Goal: Task Accomplishment & Management: Use online tool/utility

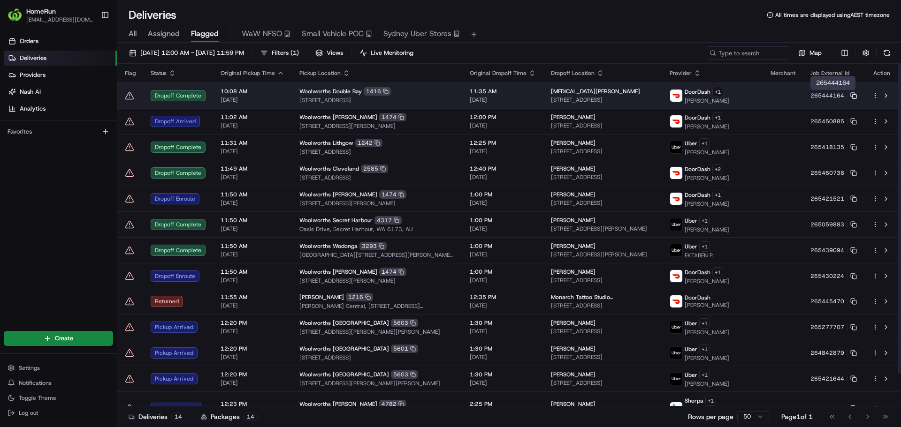
click at [853, 96] on icon at bounding box center [853, 95] width 7 height 7
click at [264, 96] on span "[DATE]" at bounding box center [252, 100] width 64 height 8
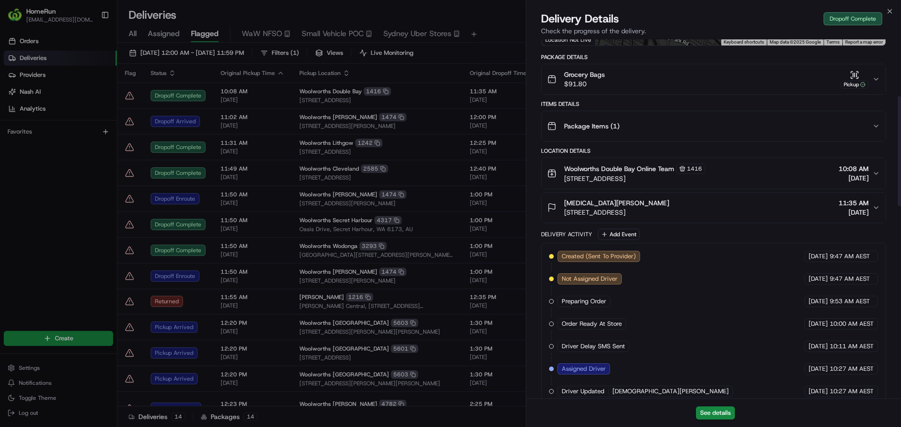
scroll to position [141, 0]
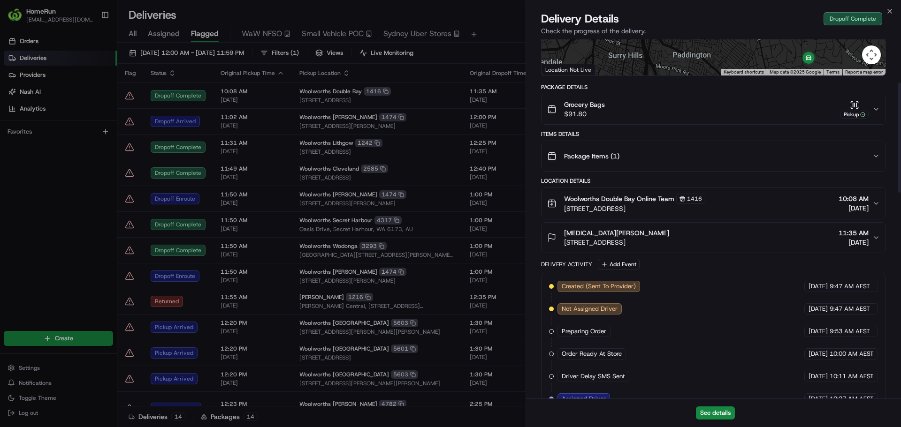
click at [878, 106] on icon "button" at bounding box center [876, 110] width 8 height 8
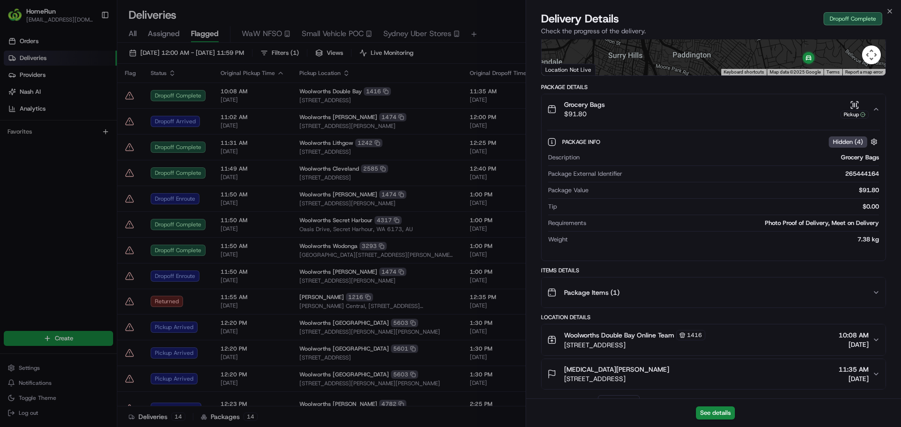
click at [878, 106] on icon "button" at bounding box center [876, 110] width 8 height 8
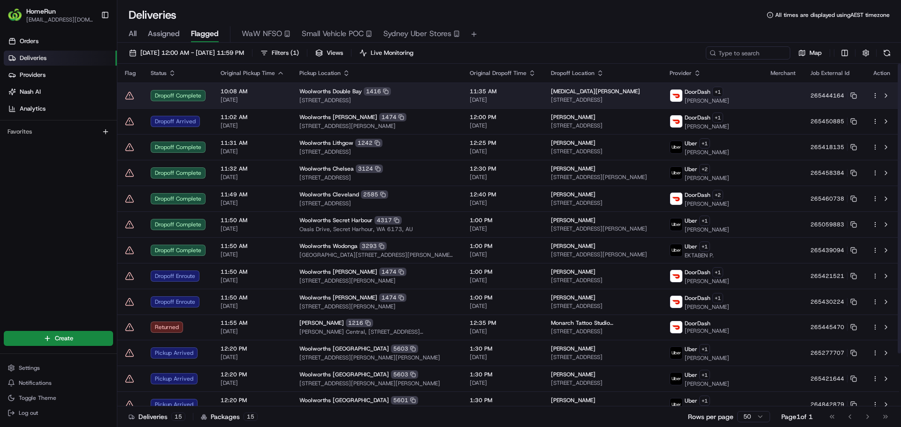
click at [131, 96] on icon at bounding box center [129, 95] width 9 height 9
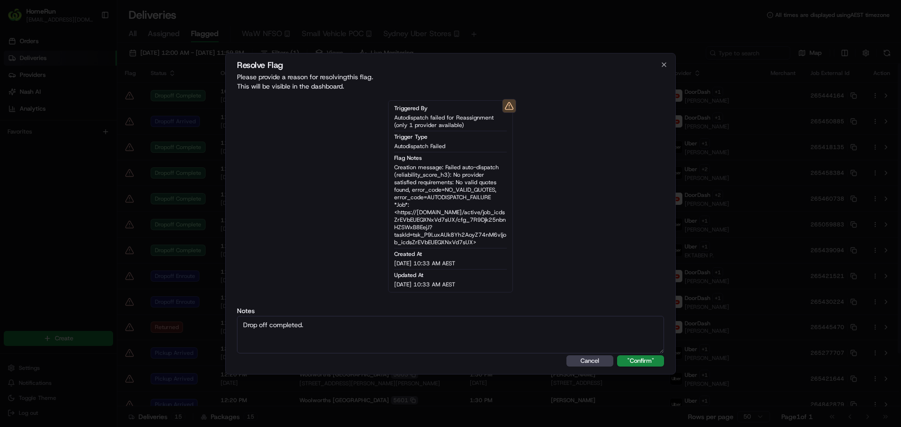
type textarea "Drop off completed."
click at [617, 356] on button ""Confirm"" at bounding box center [640, 361] width 47 height 11
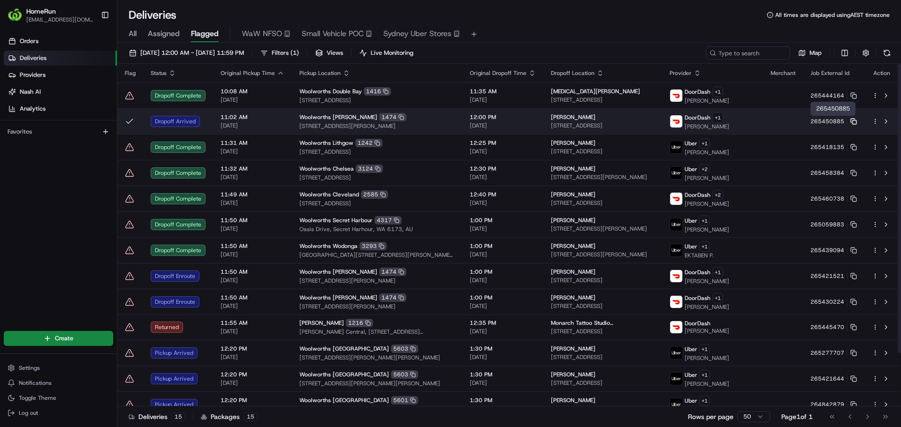
click at [851, 121] on icon at bounding box center [853, 121] width 7 height 7
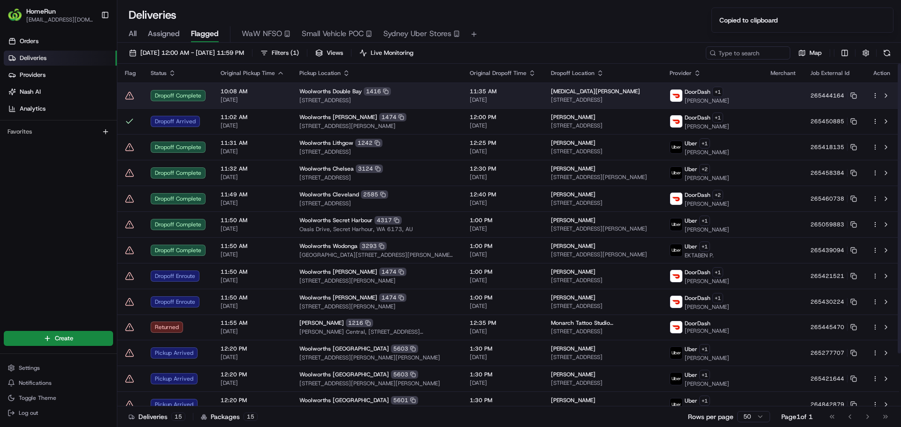
click at [132, 97] on icon at bounding box center [129, 95] width 9 height 9
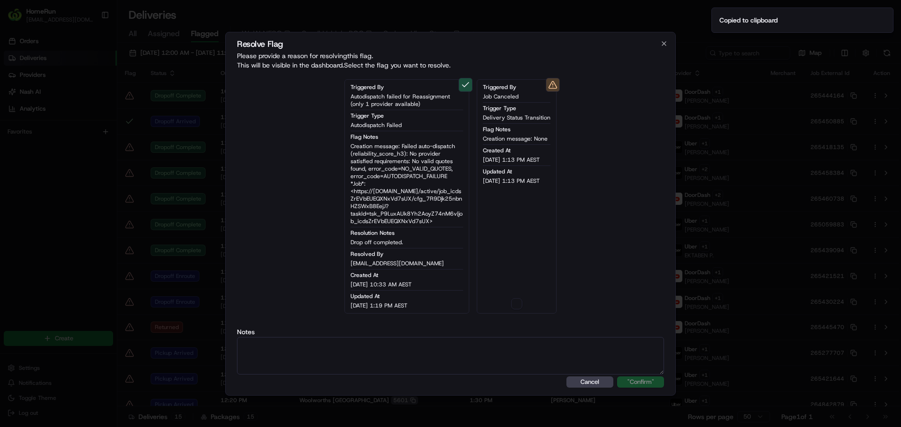
type button "on"
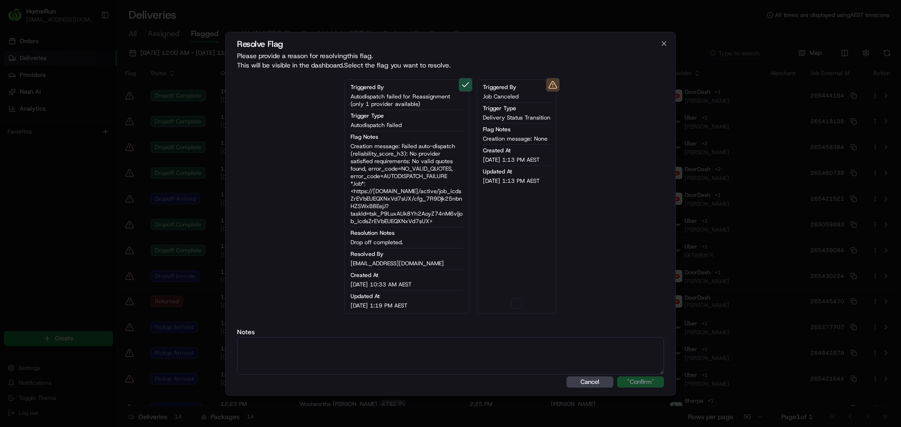
click at [514, 304] on button "on" at bounding box center [516, 303] width 11 height 11
click at [492, 345] on textarea at bounding box center [450, 356] width 427 height 38
paste textarea "Drop off completed."
type textarea "Drop off completed."
click at [638, 382] on button ""Confirm"" at bounding box center [640, 382] width 47 height 11
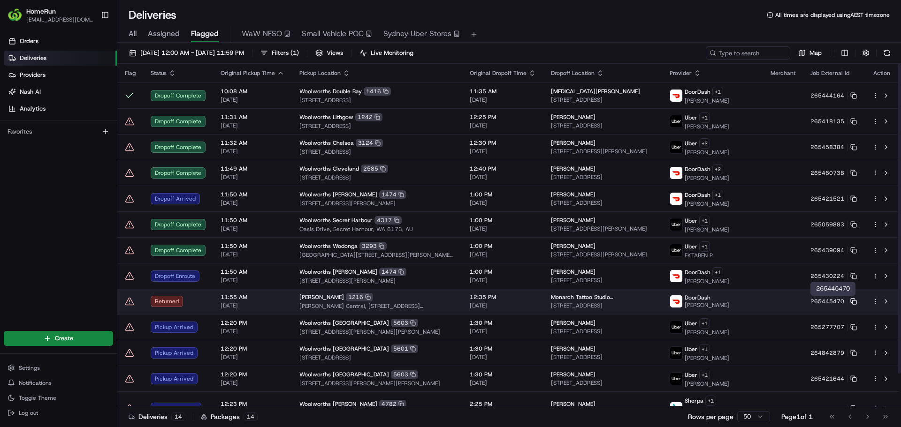
click at [851, 302] on icon at bounding box center [853, 301] width 7 height 7
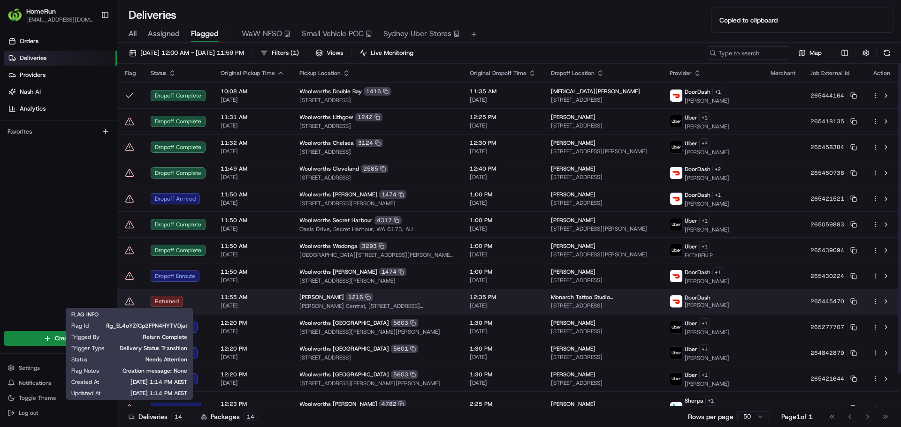
click at [128, 299] on icon at bounding box center [129, 301] width 9 height 9
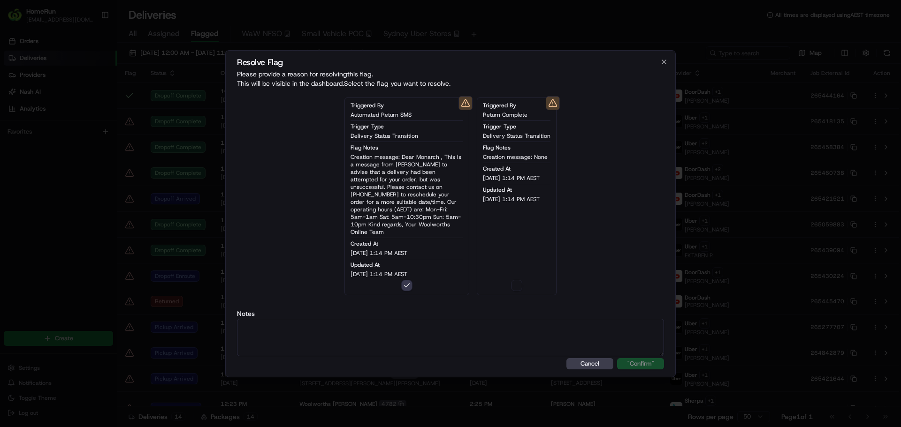
type button "on"
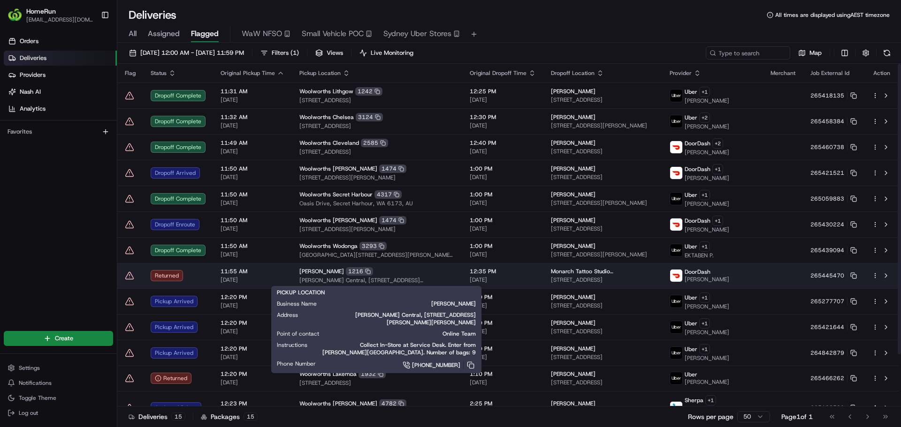
click at [427, 273] on div "[PERSON_NAME] 1216" at bounding box center [376, 271] width 155 height 8
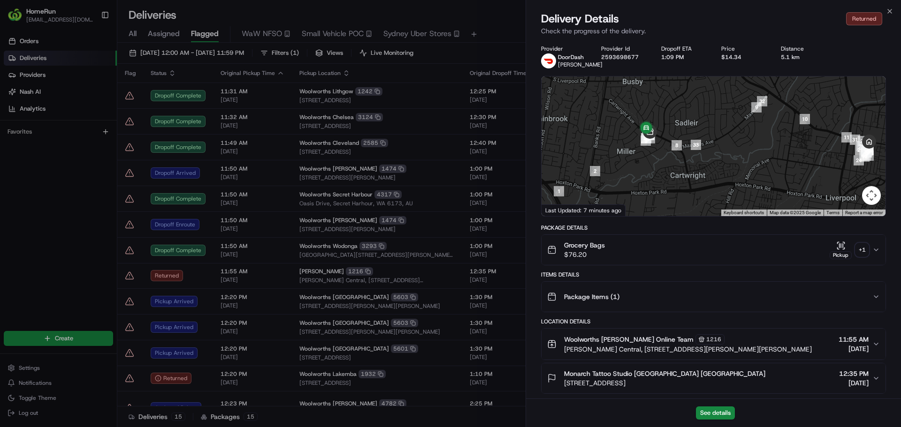
click at [860, 248] on div "+ 1" at bounding box center [861, 249] width 13 height 13
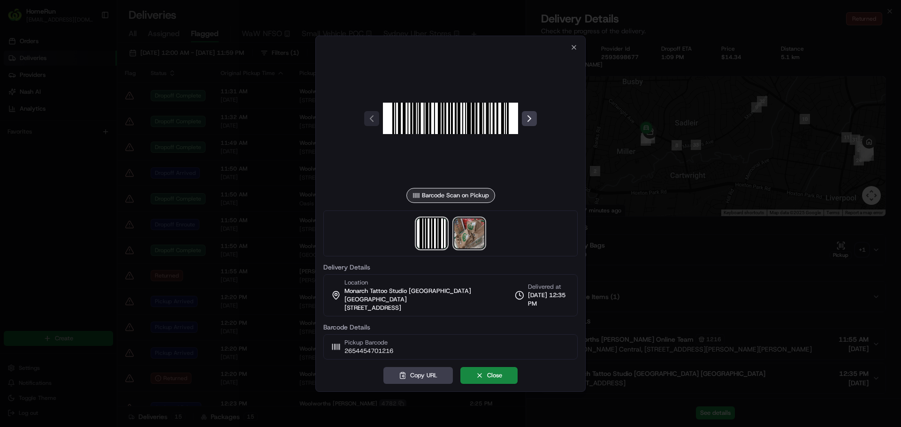
click at [472, 235] on img at bounding box center [469, 234] width 30 height 30
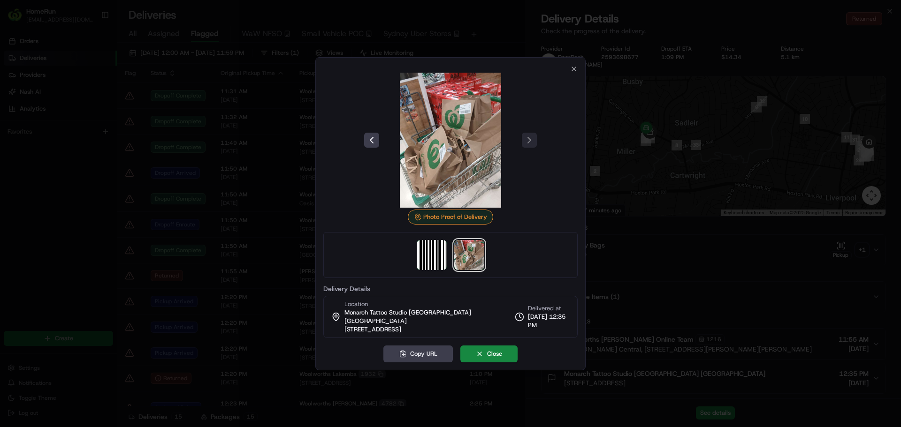
click at [758, 247] on div at bounding box center [450, 213] width 901 height 427
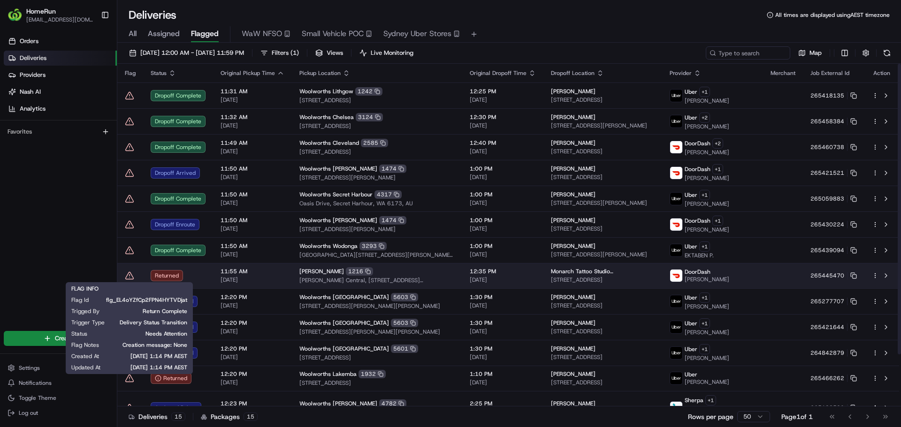
click at [125, 275] on icon at bounding box center [129, 275] width 9 height 9
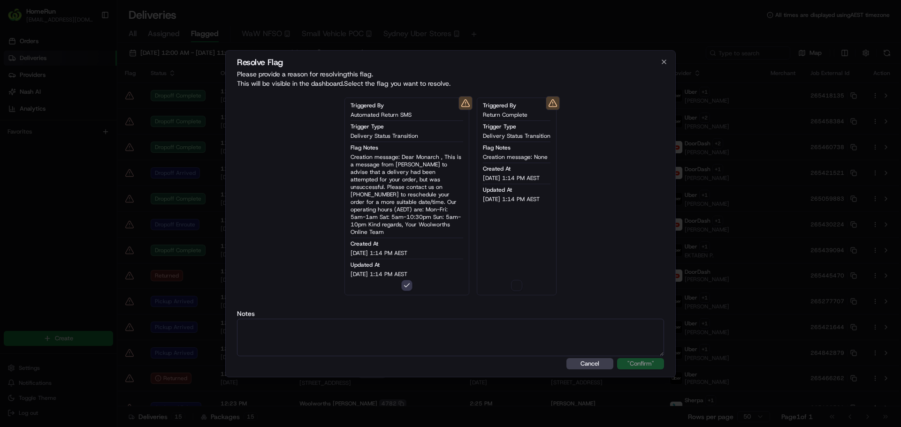
type button "on"
click at [472, 319] on textarea at bounding box center [450, 338] width 427 height 38
paste textarea "Order RTS - SMS Sent."
type textarea "Order RTS - SMS Sent."
click at [630, 359] on button ""Confirm"" at bounding box center [640, 363] width 47 height 11
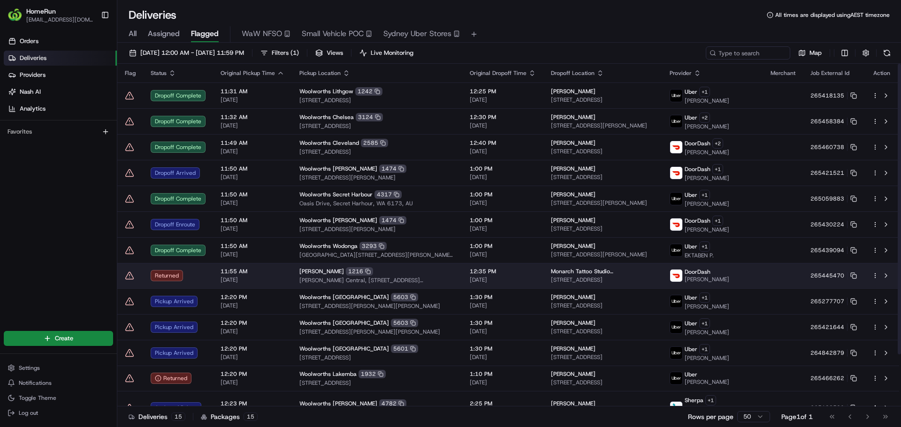
click at [129, 278] on icon at bounding box center [129, 275] width 9 height 9
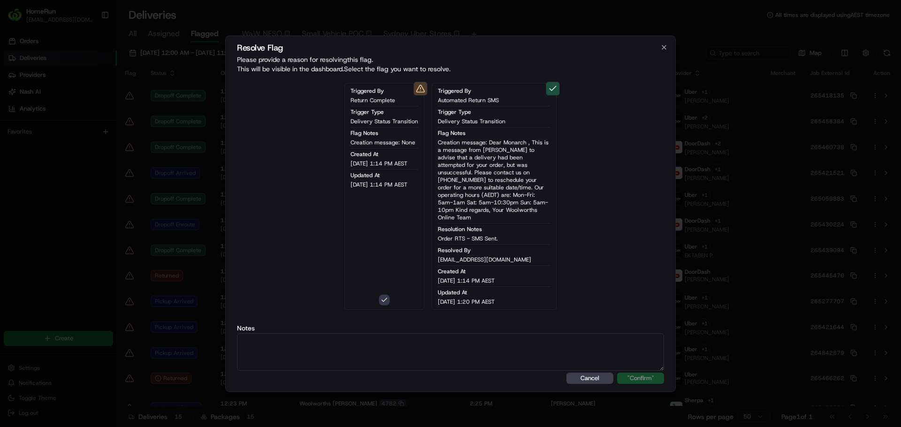
click at [444, 343] on textarea at bounding box center [450, 353] width 427 height 38
paste textarea "Order RTS - SMS Sent."
type textarea "Order RTS - SMS Sent."
click at [637, 373] on button ""Confirm"" at bounding box center [640, 378] width 47 height 11
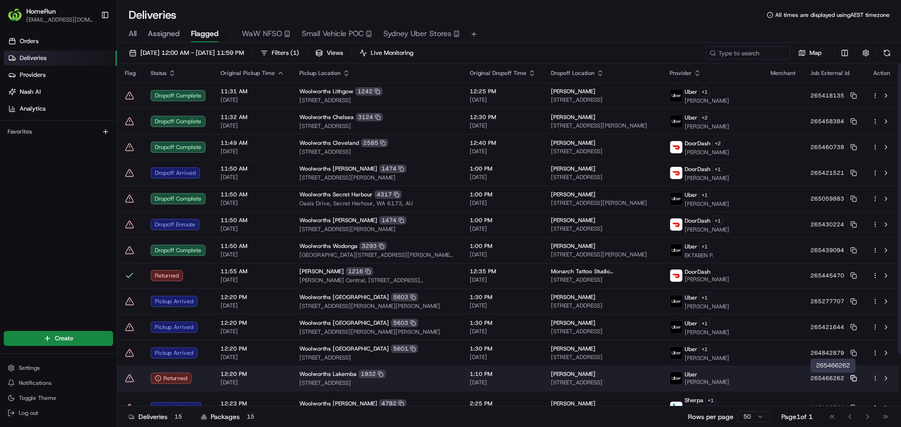
click at [853, 378] on rect at bounding box center [854, 380] width 4 height 4
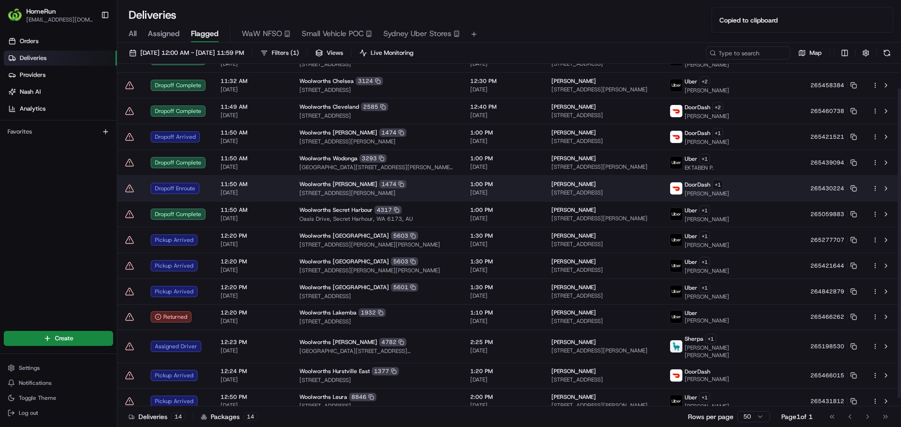
scroll to position [0, 0]
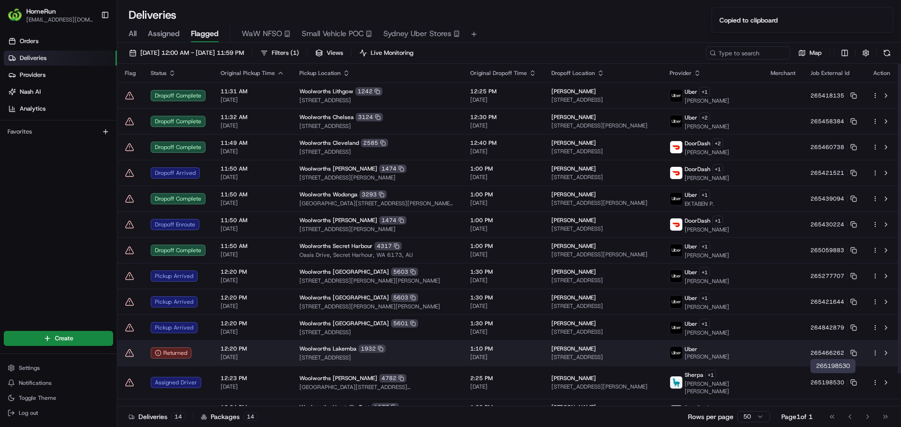
click at [213, 345] on td "12:20 PM [DATE]" at bounding box center [252, 353] width 79 height 25
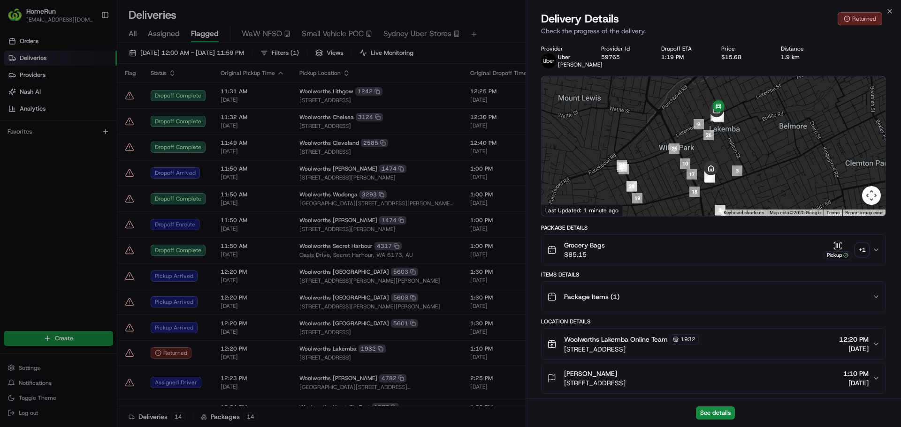
click at [863, 250] on div "+ 1" at bounding box center [861, 249] width 13 height 13
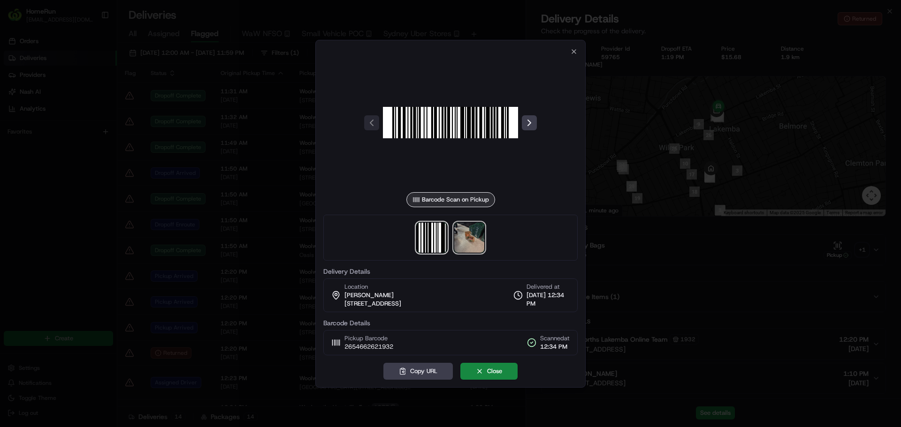
click at [480, 239] on img at bounding box center [469, 238] width 30 height 30
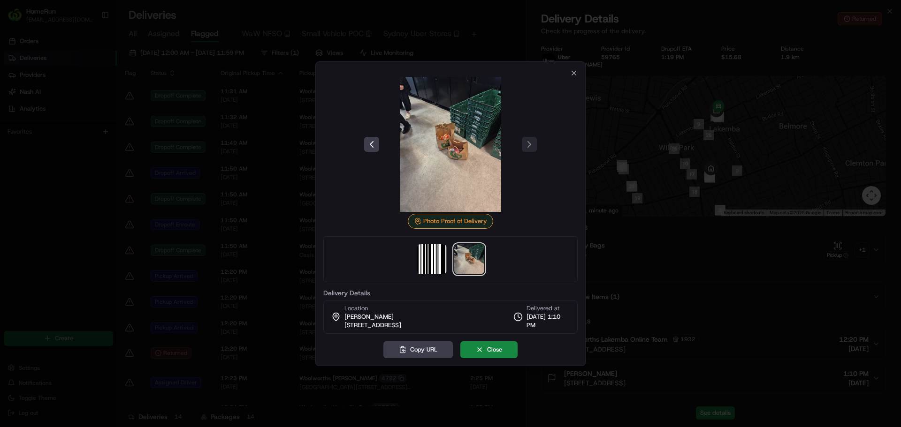
click at [742, 236] on div at bounding box center [450, 213] width 901 height 427
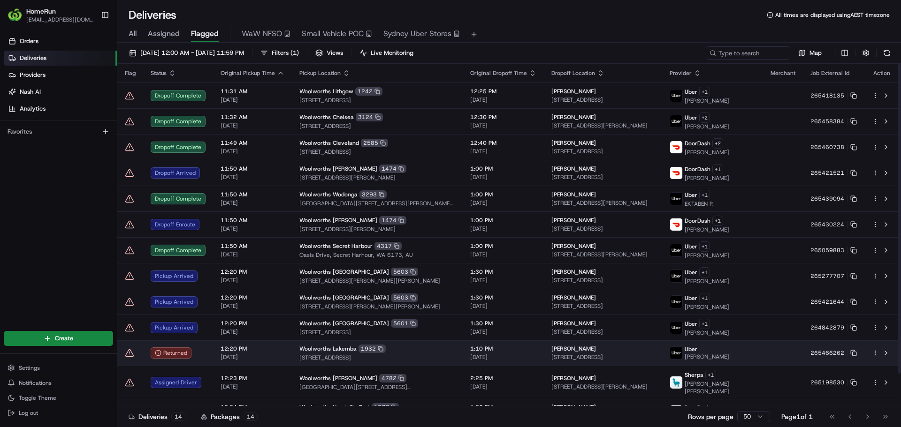
click at [129, 352] on icon at bounding box center [129, 352] width 0 height 1
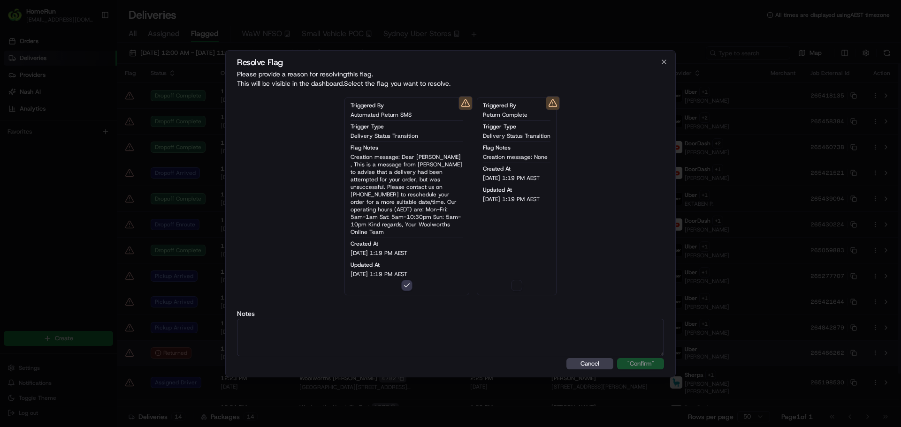
type button "on"
click at [322, 326] on textarea at bounding box center [450, 338] width 427 height 38
paste textarea "Order RTS - SMS Sent."
type textarea "Order RTS - SMS Sent."
click at [624, 361] on button ""Confirm"" at bounding box center [640, 363] width 47 height 11
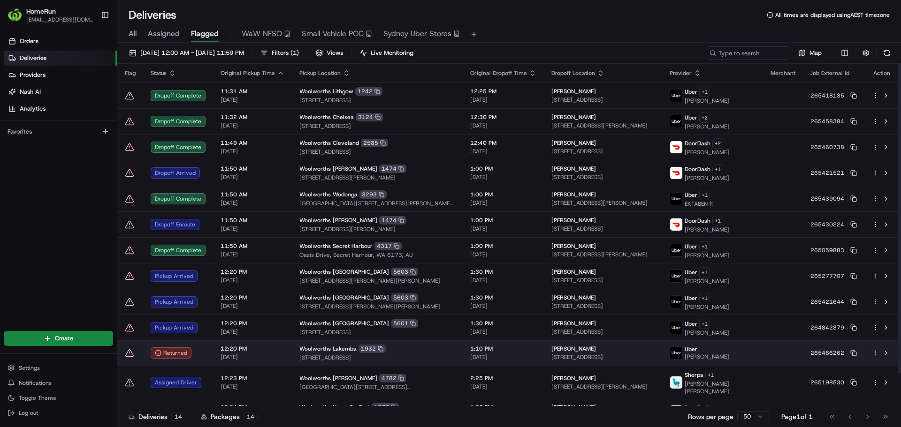
click at [127, 351] on icon at bounding box center [129, 353] width 9 height 9
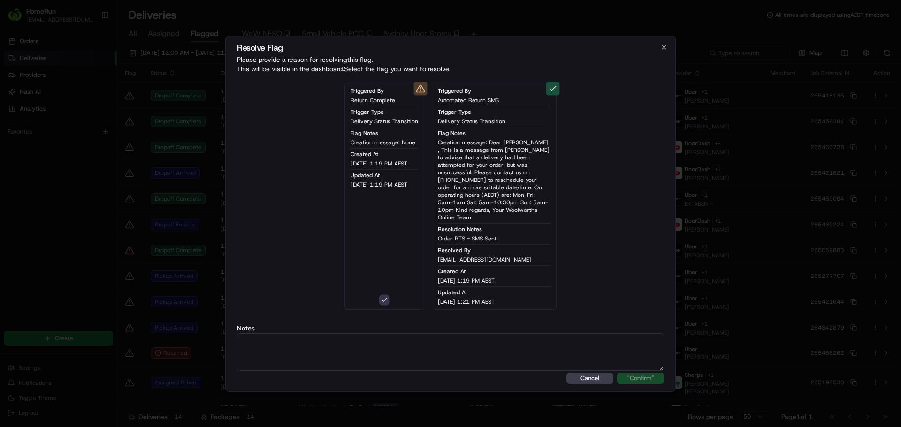
click at [476, 346] on textarea at bounding box center [450, 353] width 427 height 38
paste textarea "Order RTS - SMS Sent."
type textarea "Order RTS - SMS Sent."
click at [620, 375] on button ""Confirm"" at bounding box center [640, 378] width 47 height 11
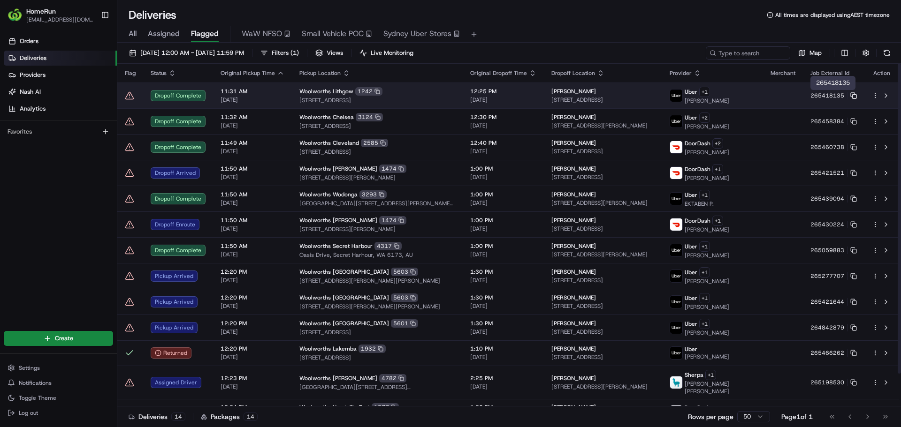
click at [852, 94] on rect at bounding box center [854, 96] width 4 height 4
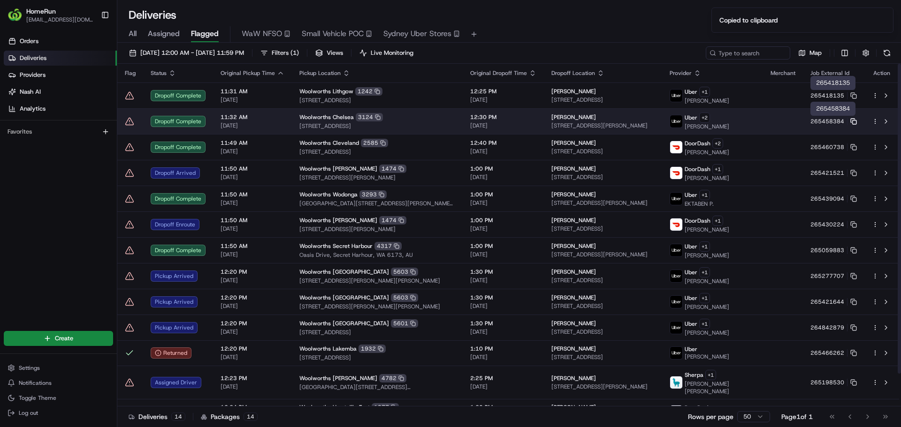
click at [853, 120] on rect at bounding box center [854, 122] width 4 height 4
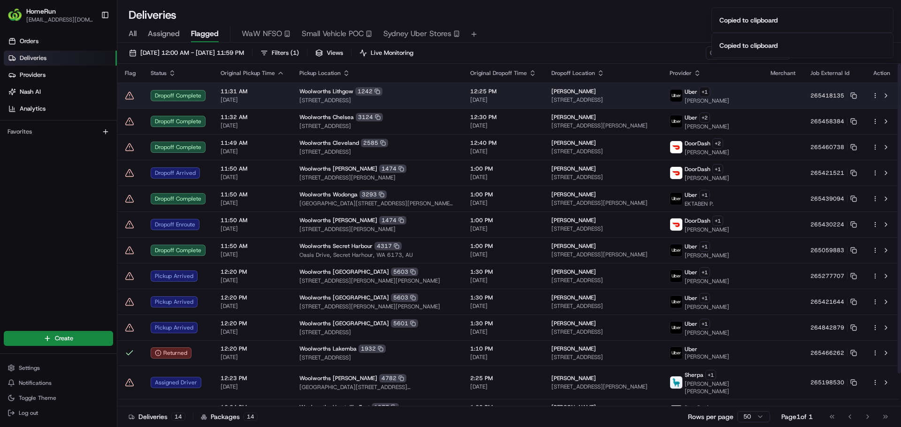
click at [206, 91] on td "Dropoff Complete" at bounding box center [178, 96] width 70 height 26
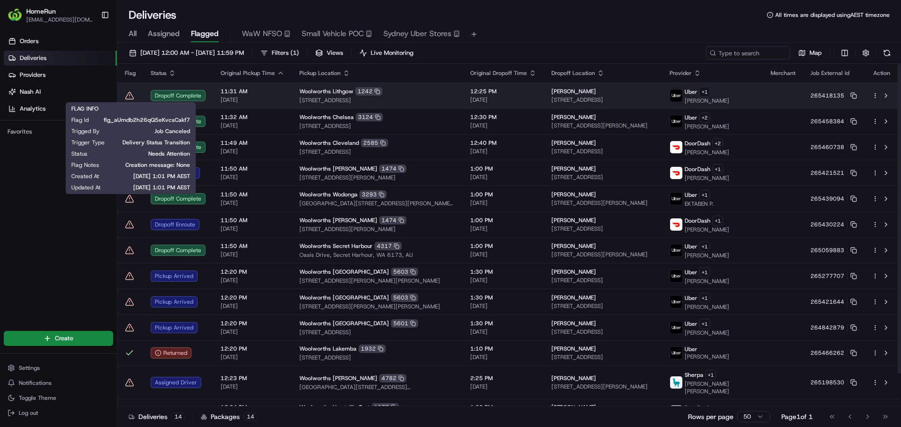
click at [127, 95] on icon at bounding box center [129, 95] width 9 height 9
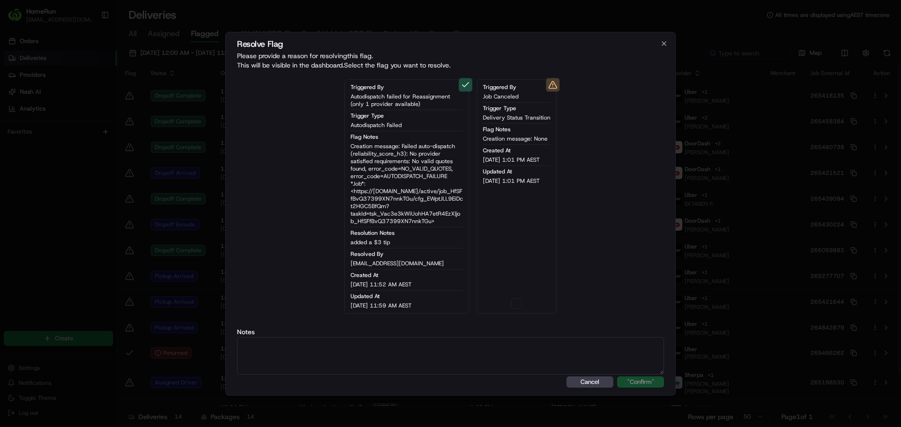
type button "on"
click at [490, 360] on textarea at bounding box center [450, 356] width 427 height 38
paste textarea "Drop off completed."
type textarea "Drop off completed."
click at [524, 303] on div "Triggered By Job Canceled Trigger Type Delivery Status Transition Flag Notes Cr…" at bounding box center [517, 196] width 80 height 235
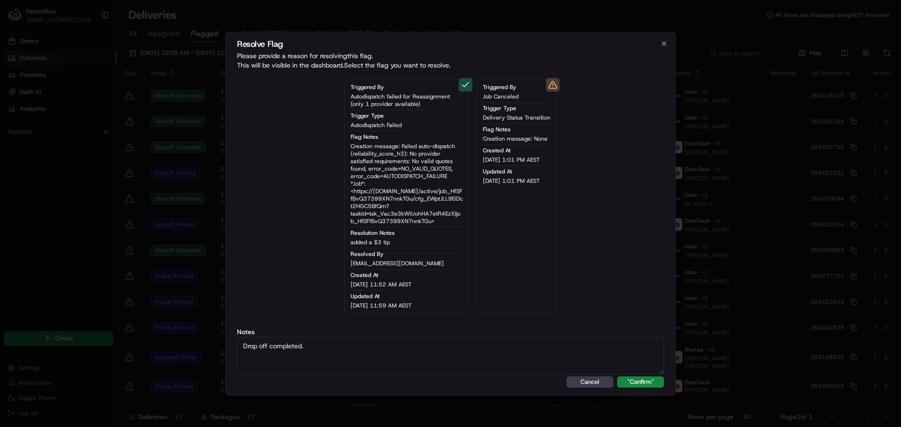
click at [526, 310] on div "Triggered By Job Canceled Trigger Type Delivery Status Transition Flag Notes Cr…" at bounding box center [517, 196] width 80 height 235
click at [518, 303] on button "on" at bounding box center [516, 303] width 11 height 11
click at [517, 358] on textarea "Drop off completed." at bounding box center [450, 356] width 427 height 38
click at [637, 382] on button ""Confirm"" at bounding box center [640, 382] width 47 height 11
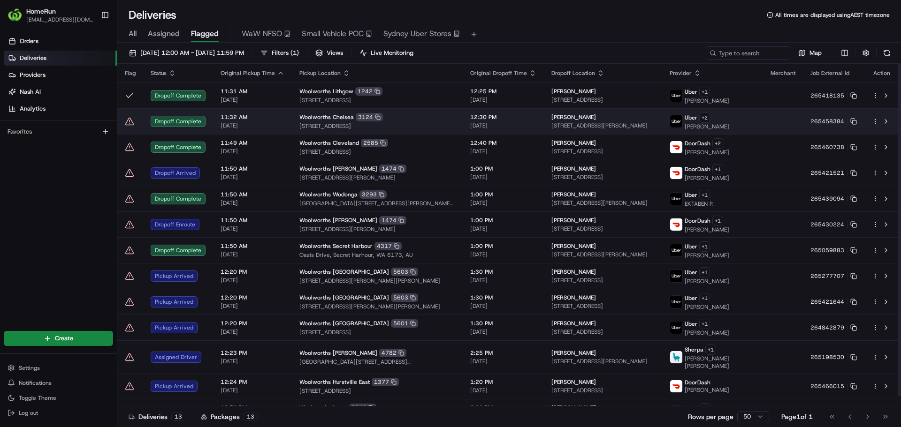
click at [212, 122] on td "Dropoff Complete" at bounding box center [178, 121] width 70 height 26
click at [130, 123] on icon at bounding box center [129, 121] width 9 height 9
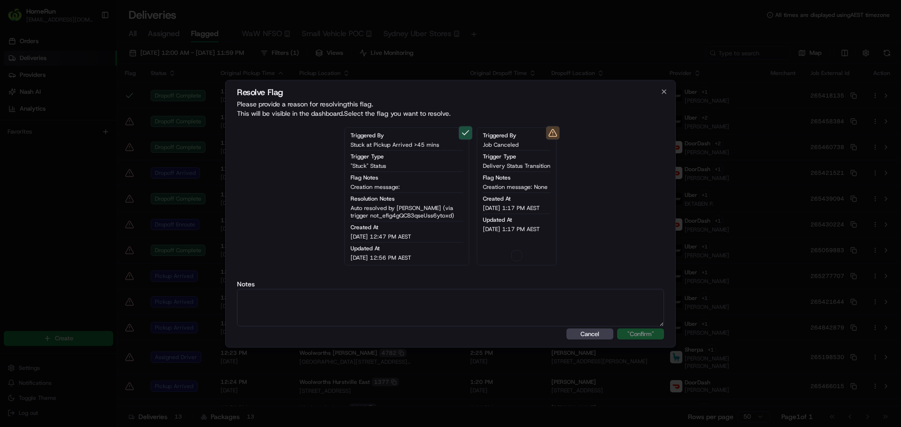
click at [520, 252] on button "button" at bounding box center [516, 255] width 11 height 11
click at [494, 297] on textarea at bounding box center [450, 308] width 427 height 38
paste textarea "Drop off completed."
type textarea "Drop off completed."
click at [638, 333] on button ""Confirm"" at bounding box center [640, 333] width 47 height 11
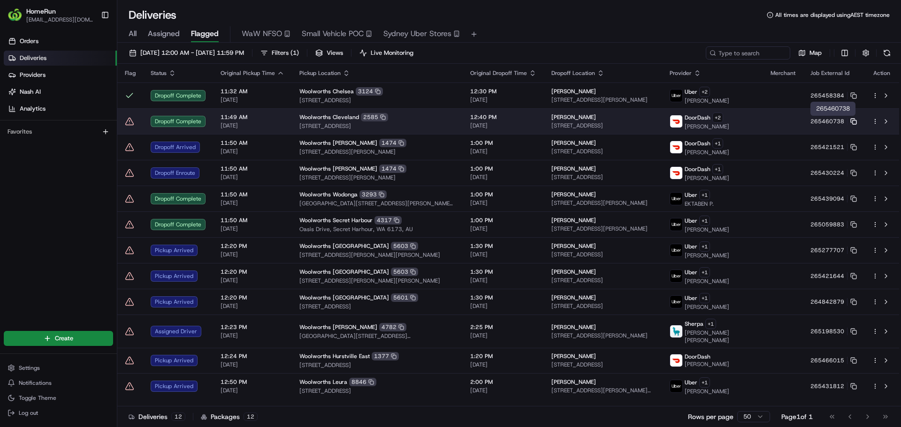
click at [855, 121] on icon at bounding box center [853, 121] width 7 height 7
click at [785, 121] on td at bounding box center [783, 121] width 40 height 26
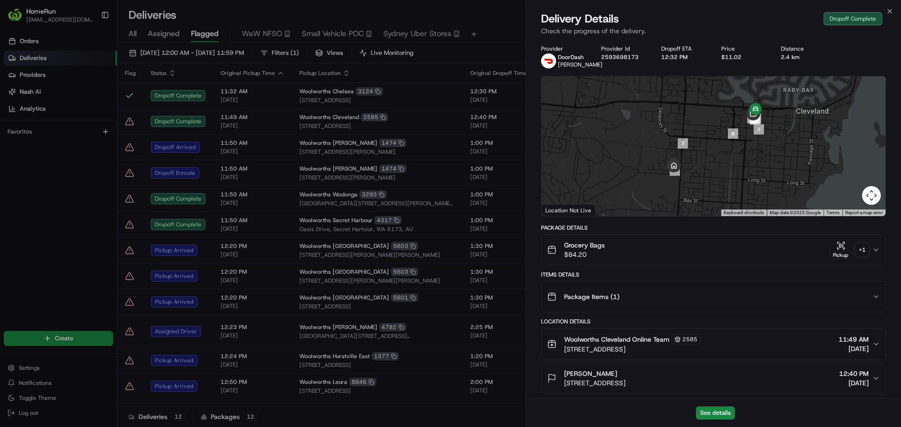
click at [860, 248] on div "+ 1" at bounding box center [861, 249] width 13 height 13
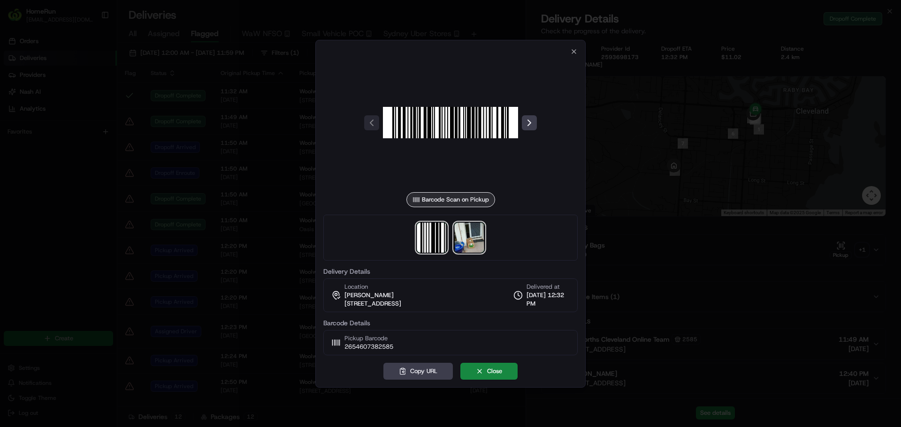
click at [476, 239] on img at bounding box center [469, 238] width 30 height 30
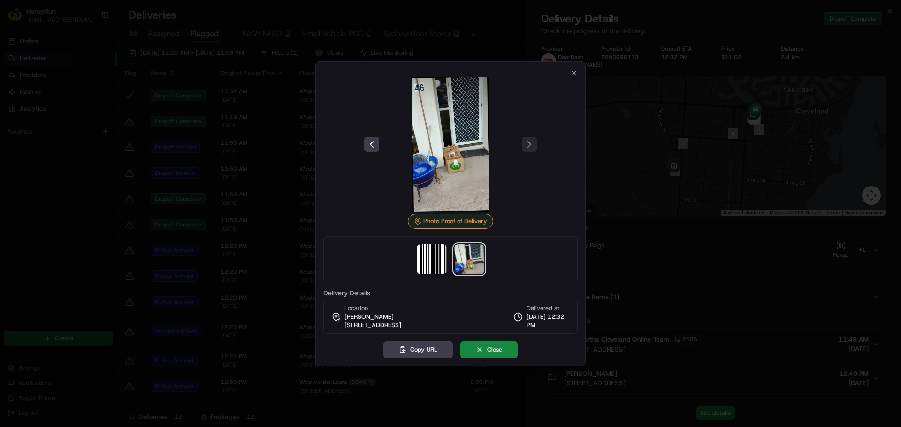
click at [788, 208] on div at bounding box center [450, 213] width 901 height 427
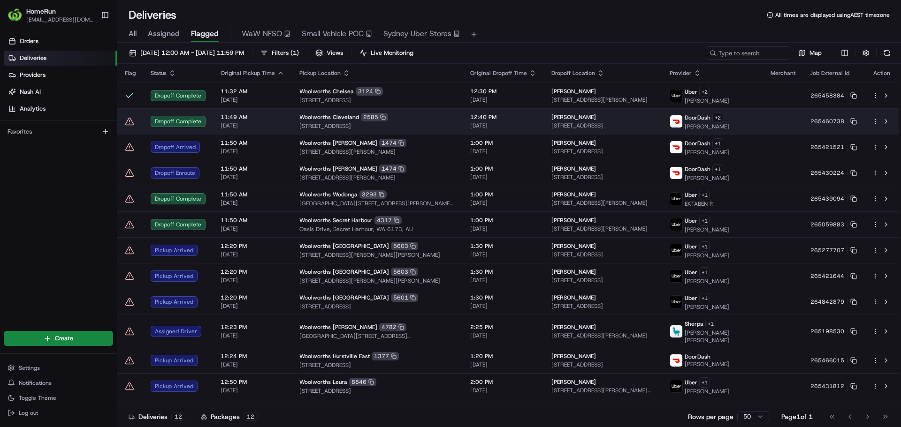
click at [128, 119] on icon at bounding box center [130, 121] width 8 height 7
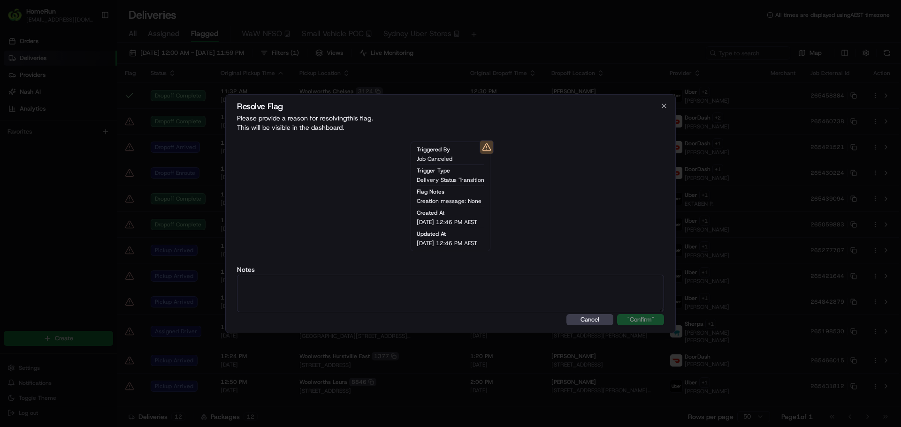
click at [394, 279] on textarea at bounding box center [450, 294] width 427 height 38
type textarea "Drop off completed."
click at [644, 318] on button ""Confirm"" at bounding box center [640, 319] width 47 height 11
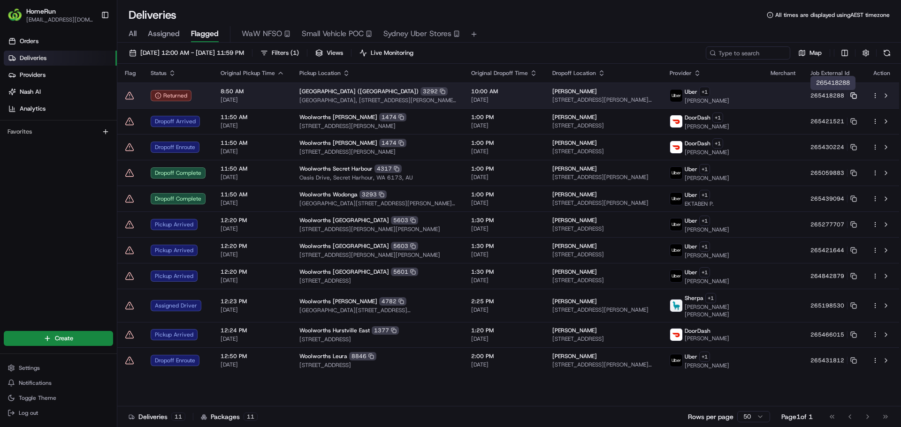
click at [855, 98] on rect at bounding box center [854, 96] width 4 height 4
click at [446, 90] on div "[GEOGRAPHIC_DATA] ([GEOGRAPHIC_DATA]) 3292" at bounding box center [377, 91] width 157 height 8
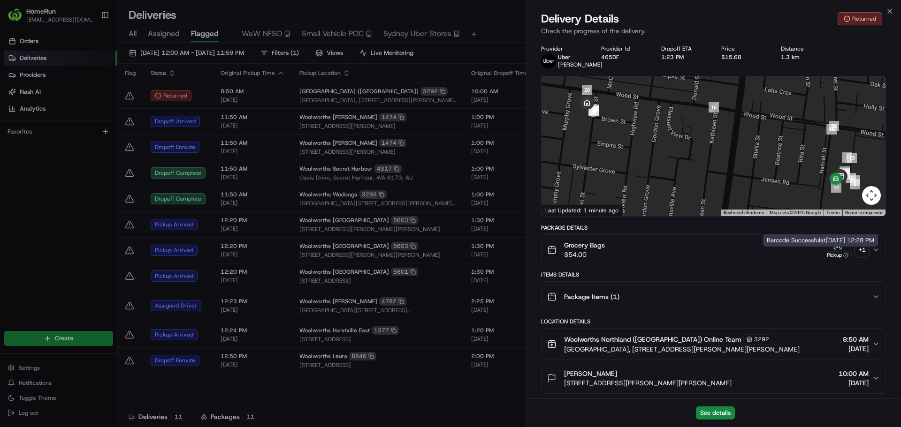
click at [867, 253] on div "+ 1" at bounding box center [861, 249] width 13 height 13
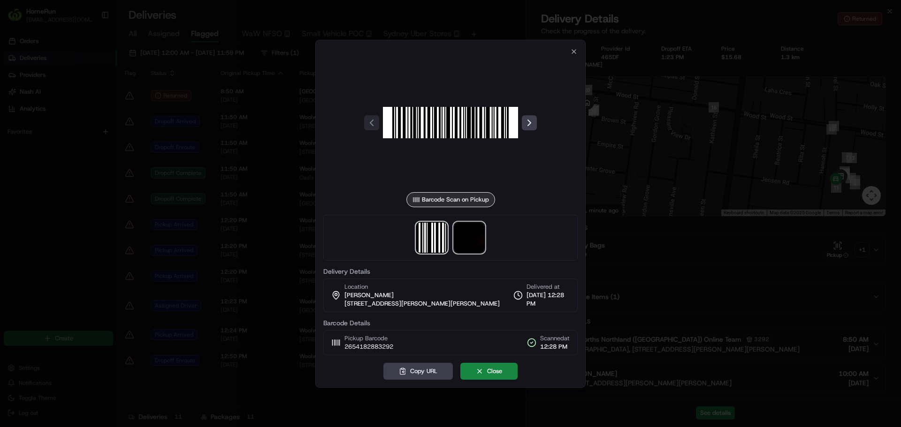
click at [456, 241] on img at bounding box center [469, 238] width 30 height 30
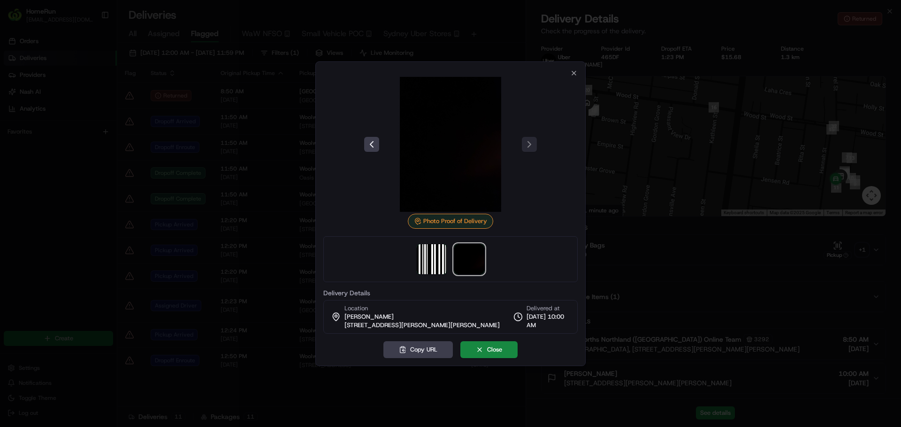
drag, startPoint x: 213, startPoint y: 139, endPoint x: 211, endPoint y: 134, distance: 5.9
click at [211, 134] on div at bounding box center [450, 213] width 901 height 427
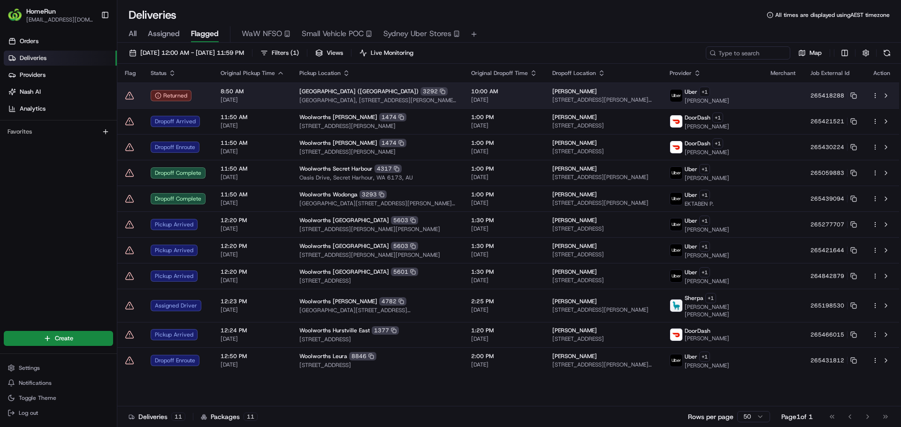
click at [129, 94] on icon at bounding box center [129, 95] width 9 height 9
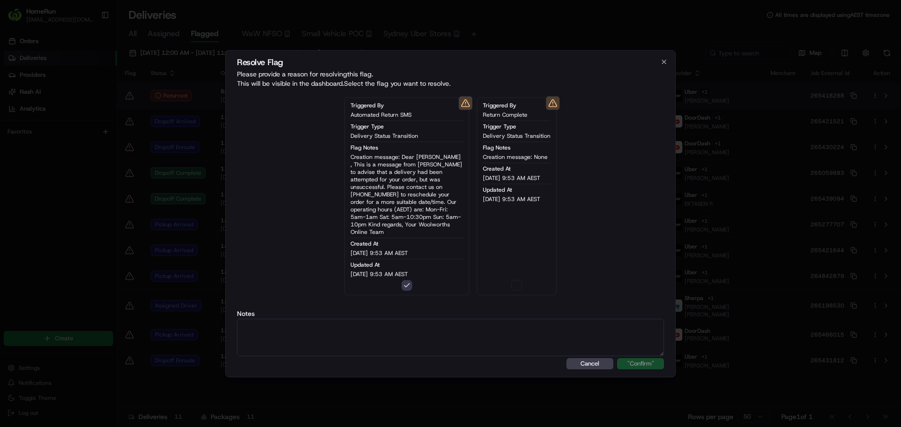
type button "on"
click at [493, 328] on textarea at bounding box center [450, 338] width 427 height 38
paste textarea "Order RTS - SMS Sent."
type textarea "Order RTS - SMS Sent."
click at [638, 365] on button ""Confirm"" at bounding box center [640, 363] width 47 height 11
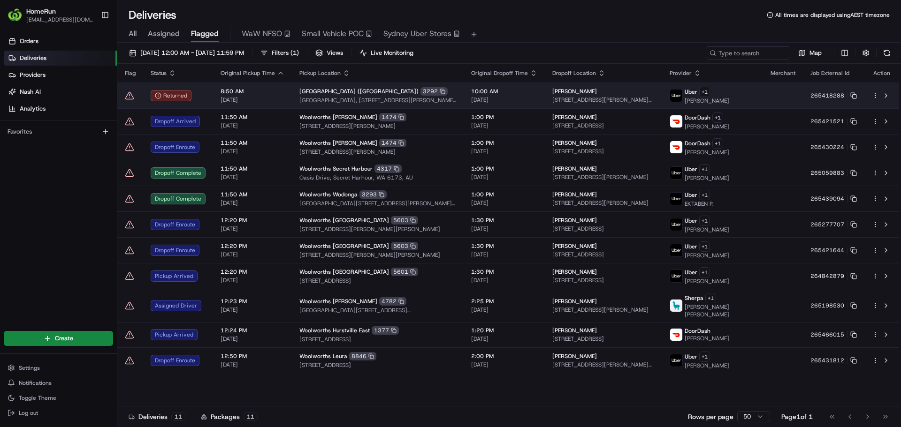
click at [135, 91] on div at bounding box center [130, 95] width 11 height 9
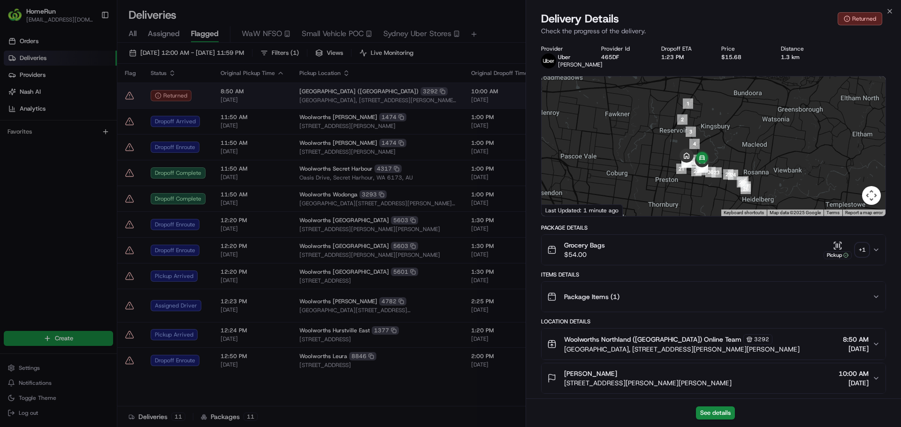
drag, startPoint x: 250, startPoint y: 134, endPoint x: 158, endPoint y: 95, distance: 100.3
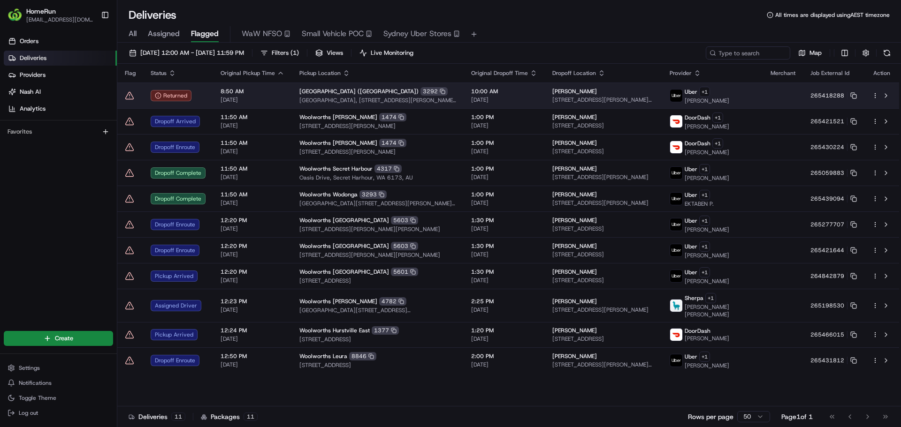
click at [127, 91] on icon at bounding box center [129, 95] width 9 height 9
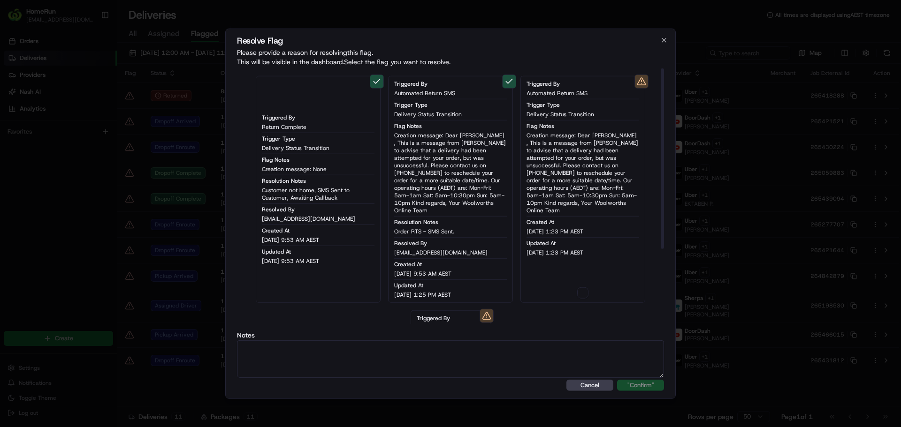
click at [582, 290] on button "button" at bounding box center [582, 292] width 11 height 11
click at [576, 349] on textarea at bounding box center [450, 360] width 427 height 38
paste textarea "Order RTS - SMS Sent."
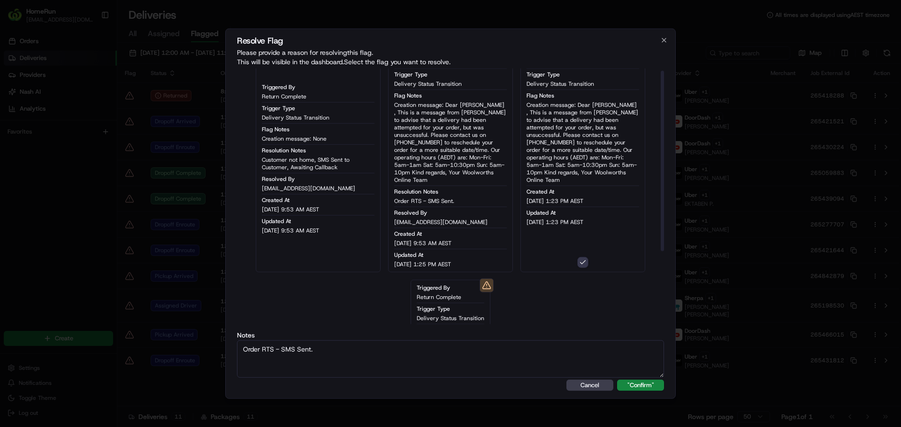
scroll to position [108, 0]
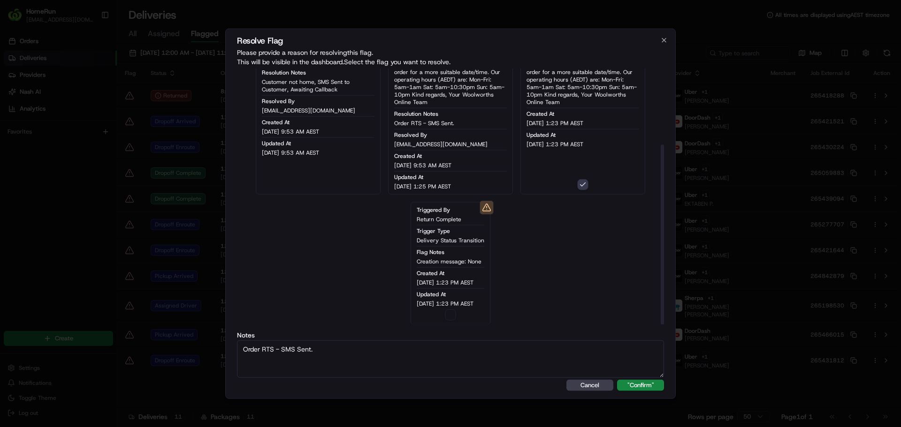
click at [618, 376] on textarea "Order RTS - SMS Sent." at bounding box center [450, 360] width 427 height 38
type textarea "Order RTS - SMS Sent."
click at [631, 390] on button ""Confirm"" at bounding box center [640, 385] width 47 height 11
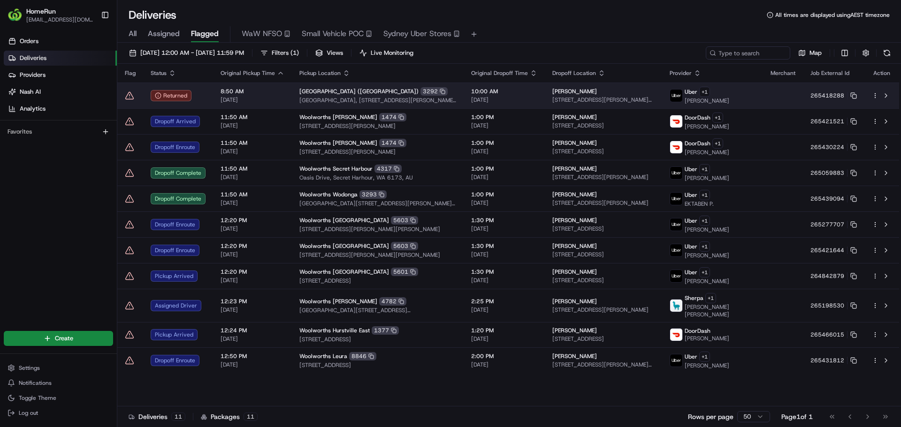
click at [129, 89] on td at bounding box center [130, 96] width 26 height 26
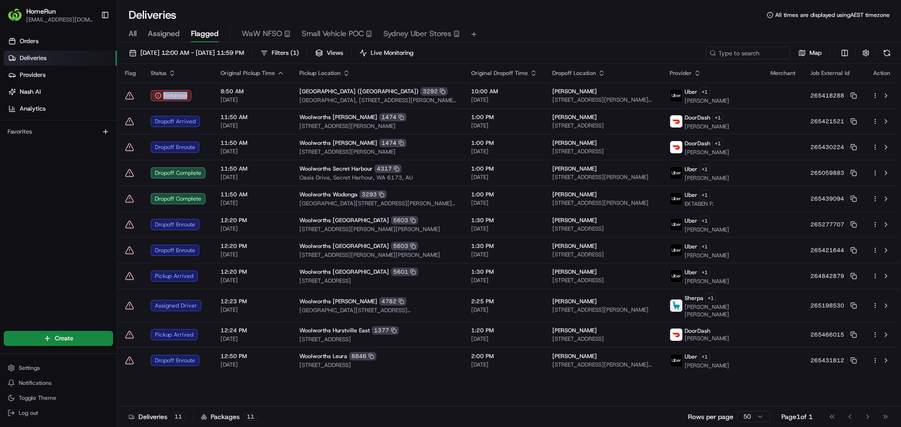
click at [125, 96] on icon at bounding box center [129, 95] width 9 height 9
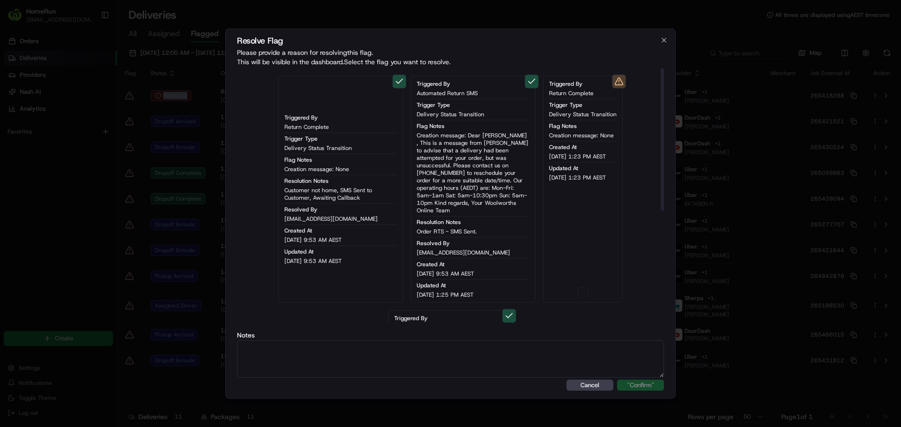
click at [580, 287] on button "button" at bounding box center [582, 292] width 11 height 11
click at [584, 343] on textarea at bounding box center [450, 360] width 427 height 38
paste textarea "Order RTS - SMS Sent."
type textarea "Order RTS - SMS Sent."
click at [640, 380] on button ""Confirm"" at bounding box center [640, 385] width 47 height 11
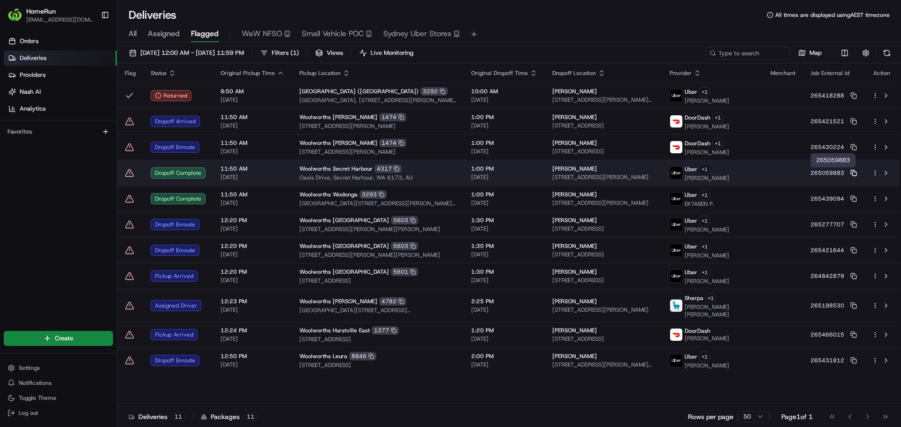
click at [854, 171] on icon at bounding box center [853, 173] width 7 height 7
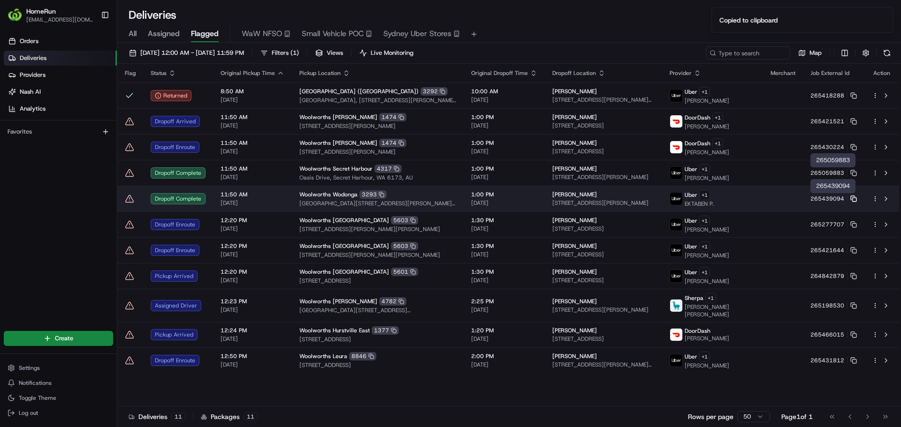
click at [854, 197] on rect at bounding box center [854, 199] width 4 height 4
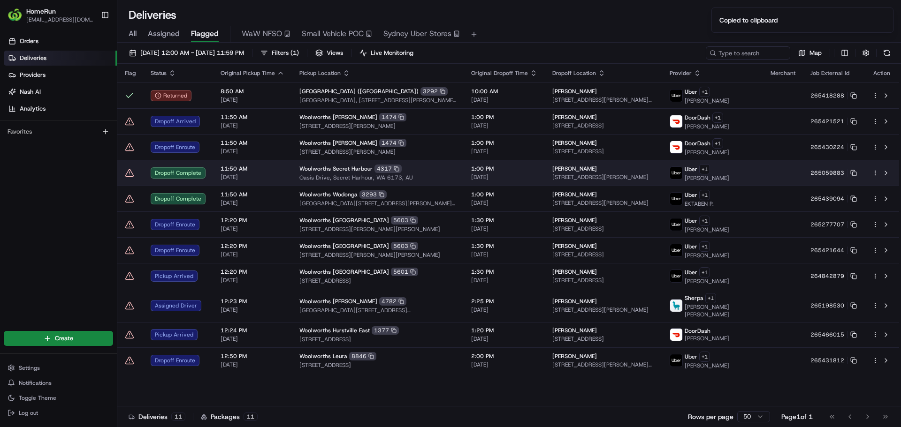
click at [308, 180] on span "Oasis Drive, Secret Harhour, WA 6173, AU" at bounding box center [377, 178] width 157 height 8
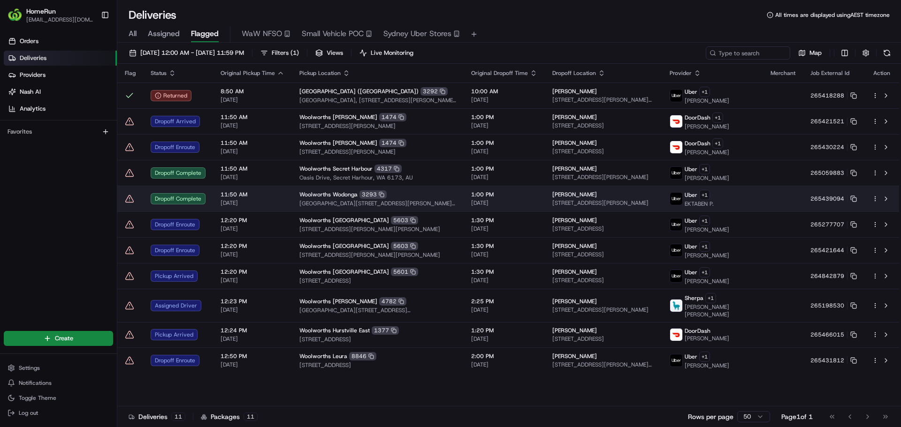
click at [258, 208] on td "11:50 AM [DATE]" at bounding box center [252, 199] width 79 height 26
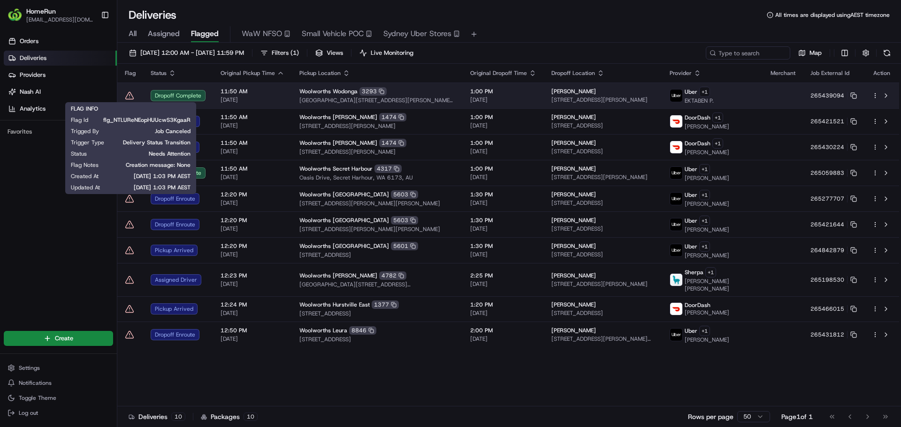
click at [129, 96] on icon at bounding box center [129, 94] width 0 height 1
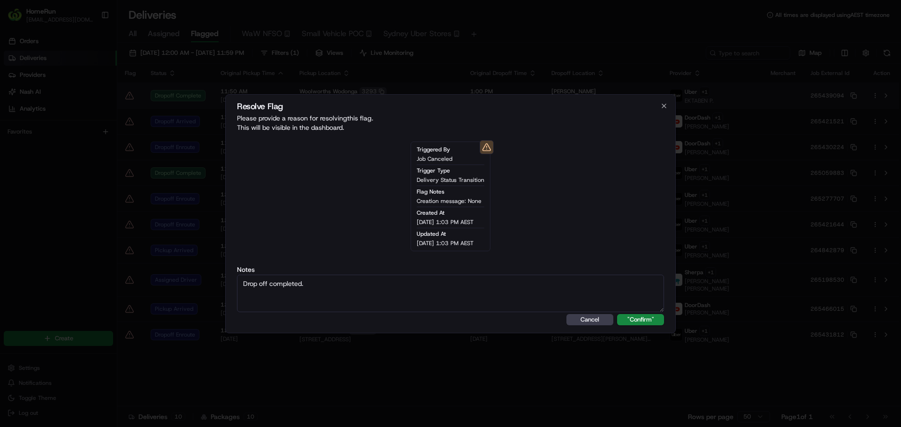
type textarea "Drop off completed."
click at [617, 314] on button ""Confirm"" at bounding box center [640, 319] width 47 height 11
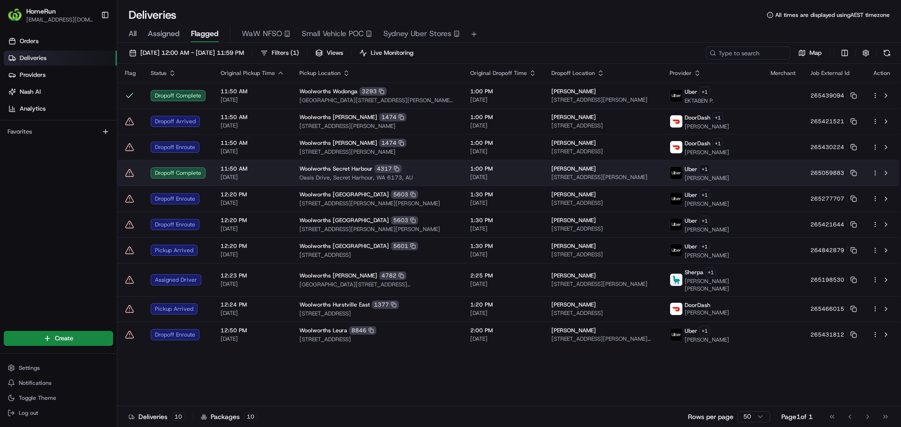
click at [133, 175] on icon at bounding box center [130, 172] width 8 height 7
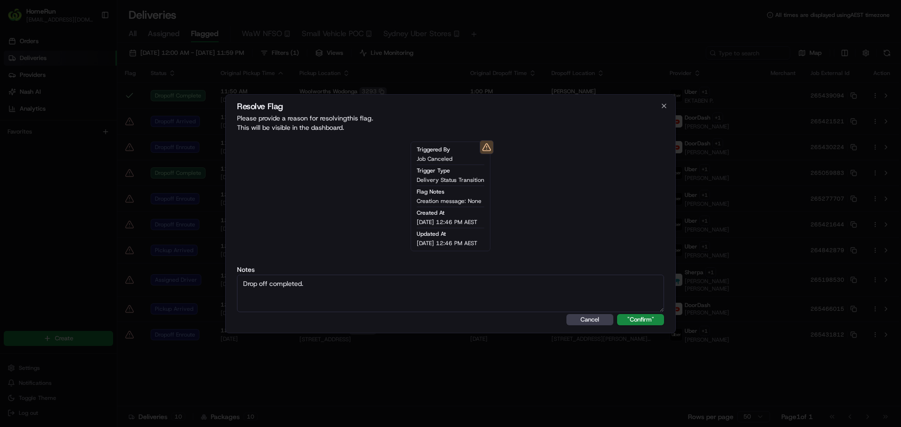
type textarea "Drop off completed."
click at [617, 314] on button ""Confirm"" at bounding box center [640, 319] width 47 height 11
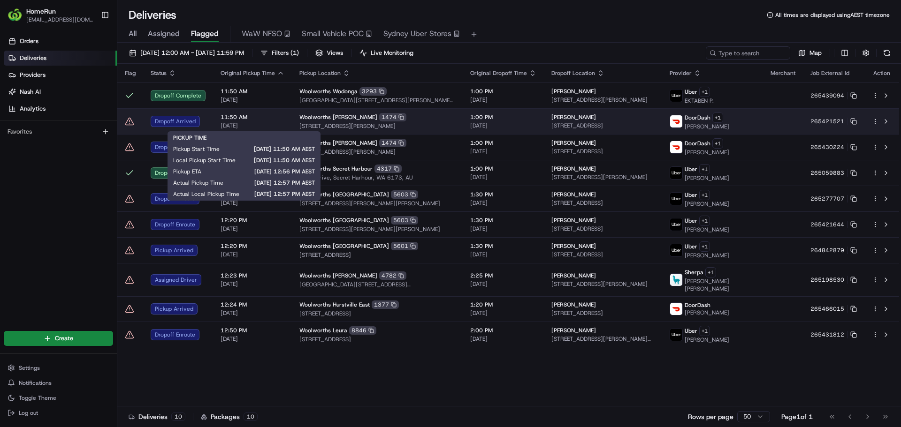
click at [237, 122] on span "[DATE]" at bounding box center [252, 126] width 64 height 8
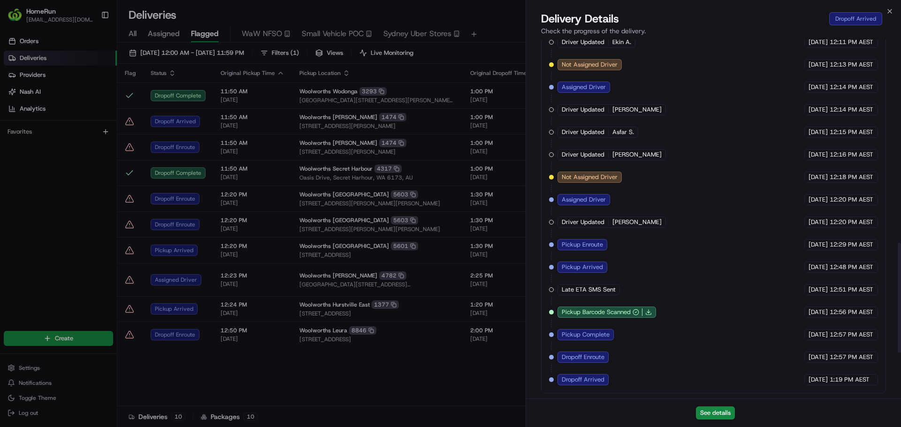
scroll to position [813, 0]
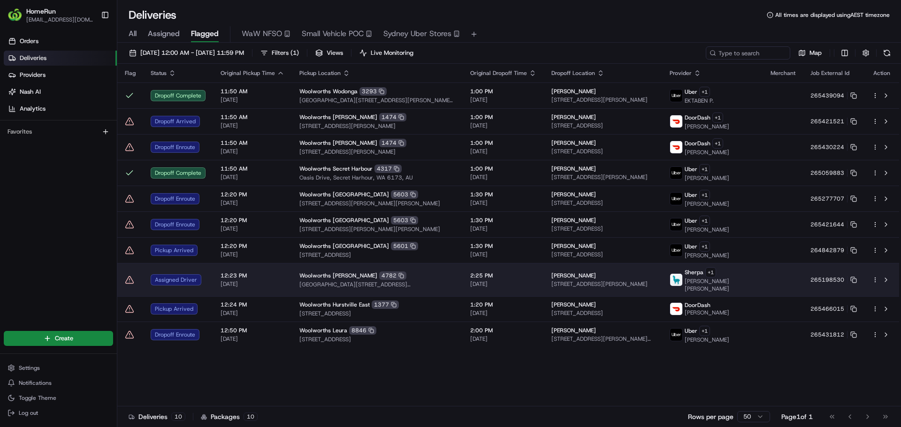
click at [460, 268] on td "Woolworths [PERSON_NAME] [STREET_ADDRESS]" at bounding box center [377, 279] width 171 height 33
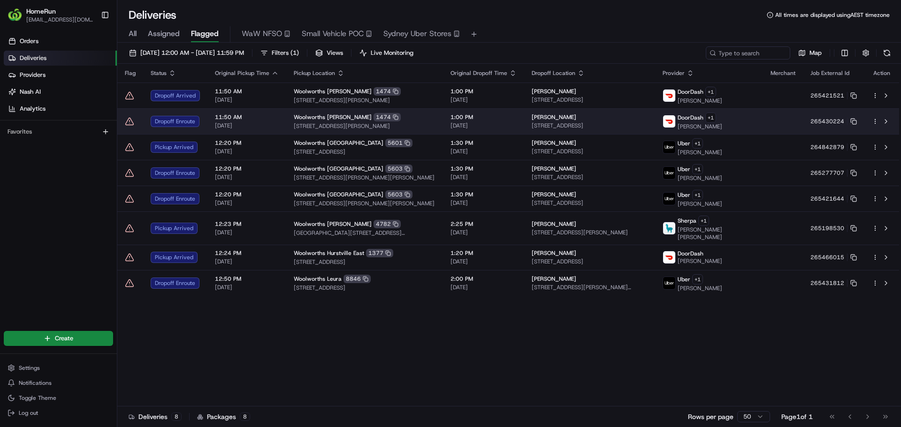
click at [524, 118] on td "1:00 PM [DATE]" at bounding box center [483, 121] width 81 height 26
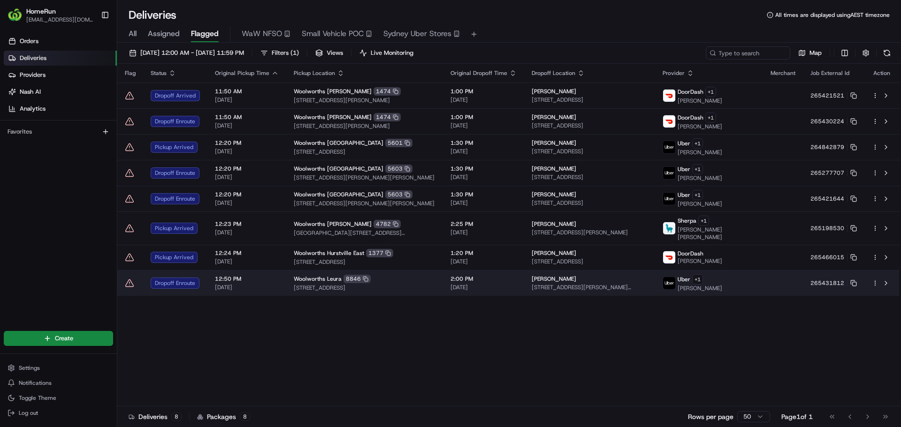
click at [264, 284] on span "[DATE]" at bounding box center [247, 288] width 64 height 8
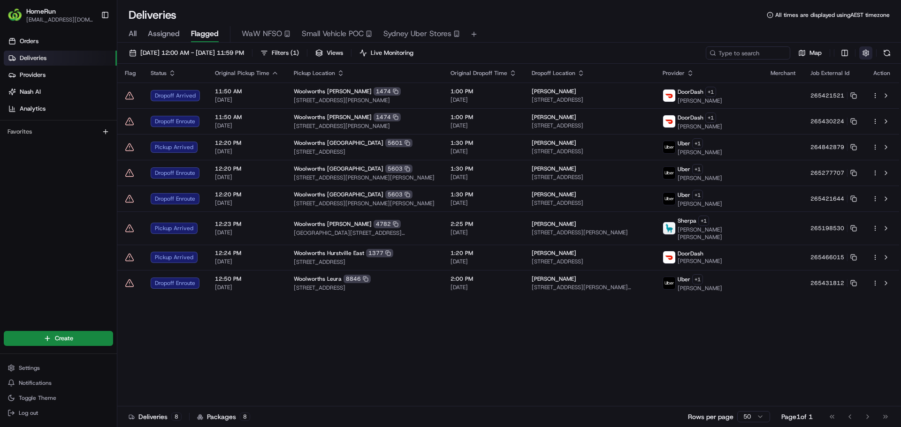
click at [866, 55] on button "button" at bounding box center [865, 52] width 13 height 13
click at [848, 36] on div "All Assigned Flagged WaW NFSO Small Vehicle POC [GEOGRAPHIC_DATA] Uber Stores" at bounding box center [508, 34] width 783 height 16
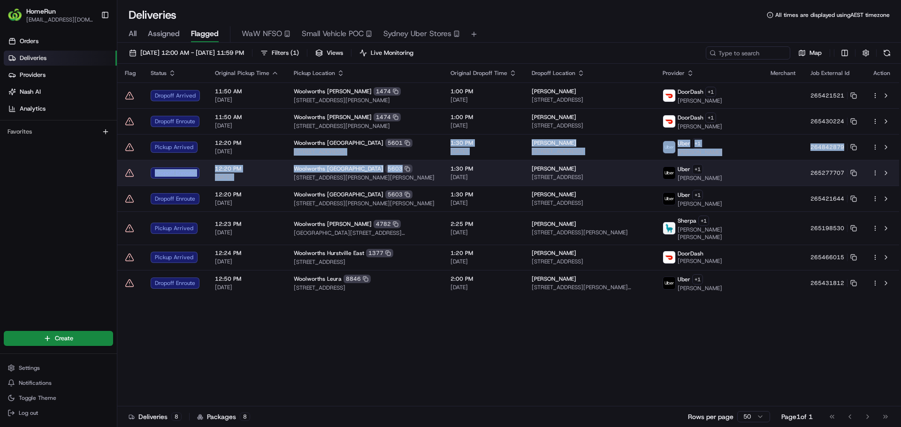
drag, startPoint x: 422, startPoint y: 146, endPoint x: 451, endPoint y: 170, distance: 38.0
click at [451, 170] on tbody "Dropoff Arrived 11:50 AM [DATE] Woolworths [PERSON_NAME] 1474 [STREET_ADDRESS][…" at bounding box center [508, 189] width 782 height 213
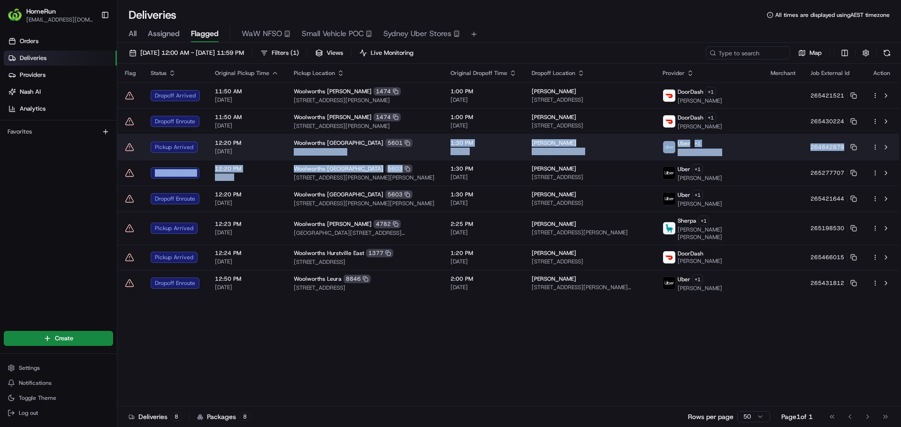
click at [435, 152] on span "[STREET_ADDRESS]" at bounding box center [365, 152] width 142 height 8
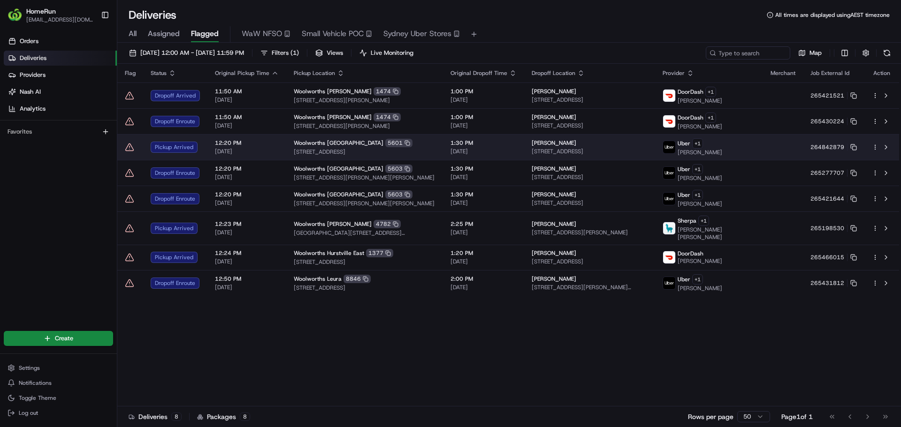
click at [435, 146] on div "Woolworths [GEOGRAPHIC_DATA] 5601" at bounding box center [365, 143] width 142 height 8
click at [854, 149] on icon at bounding box center [853, 147] width 7 height 7
click at [128, 145] on icon at bounding box center [129, 147] width 9 height 9
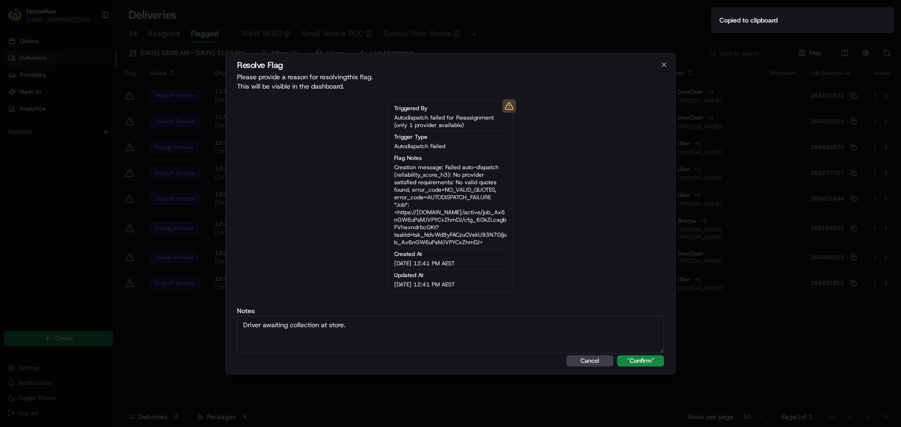
type textarea "Driver awaiting collection at store."
click at [617, 356] on button ""Confirm"" at bounding box center [640, 361] width 47 height 11
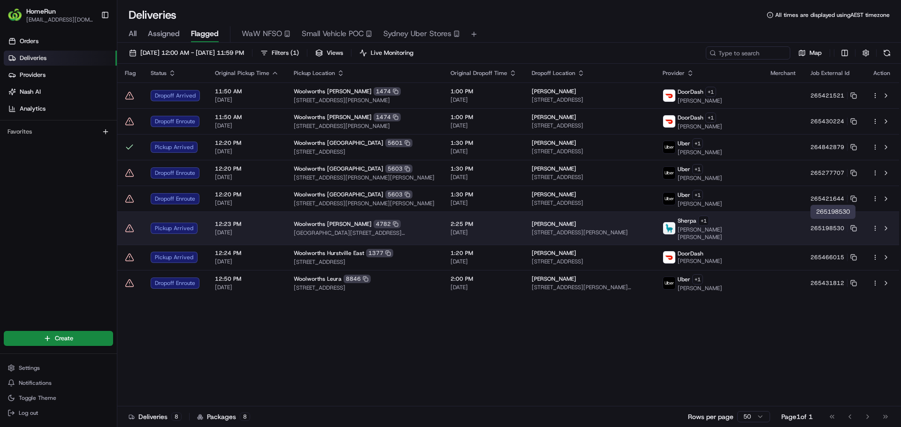
click at [801, 224] on td at bounding box center [783, 228] width 40 height 33
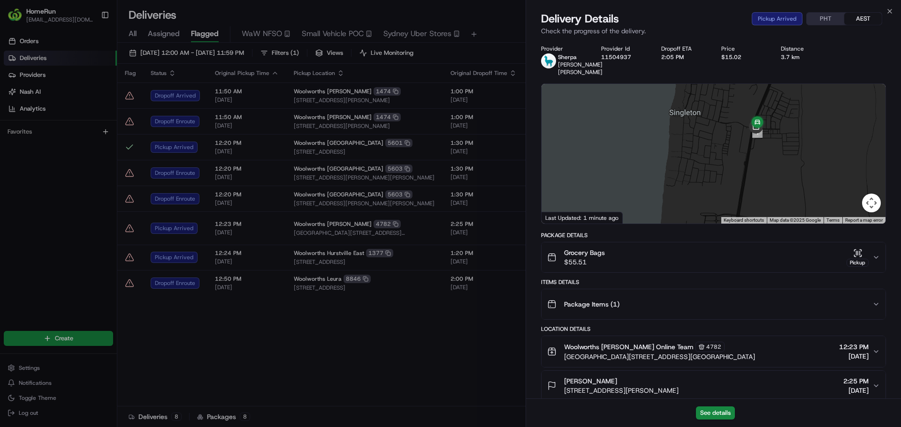
drag, startPoint x: 771, startPoint y: 126, endPoint x: 774, endPoint y: 174, distance: 48.5
click at [774, 174] on div at bounding box center [713, 154] width 344 height 140
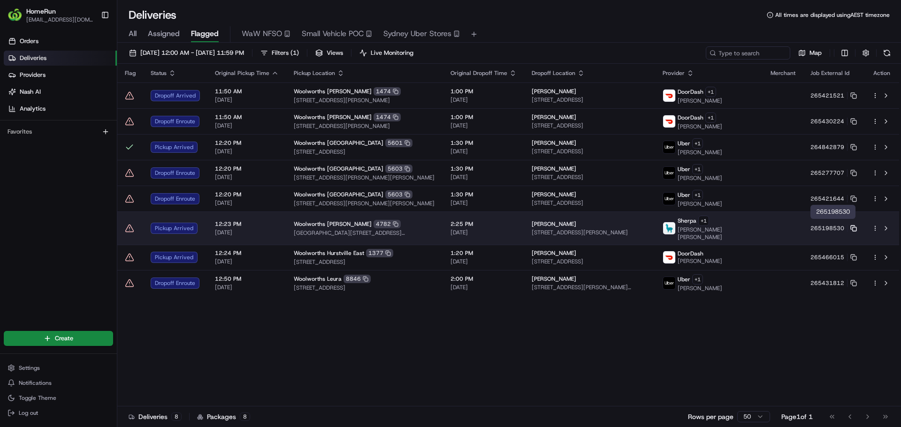
click at [854, 226] on icon at bounding box center [852, 228] width 4 height 4
click at [130, 225] on icon at bounding box center [129, 228] width 9 height 9
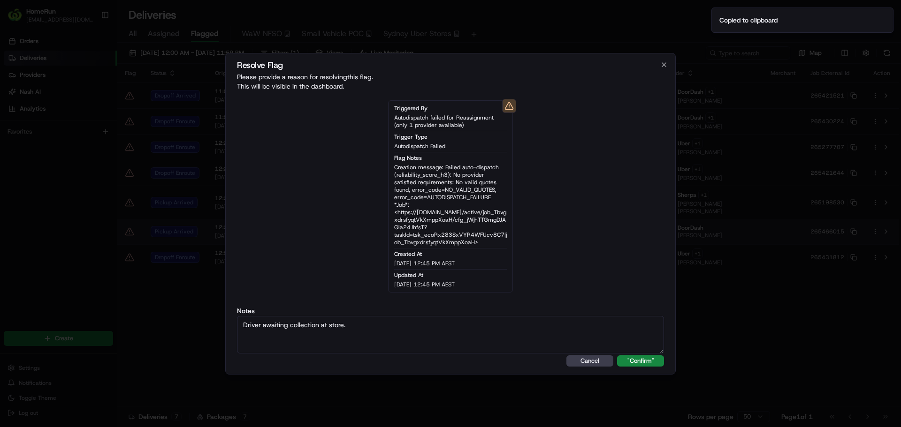
type textarea "Driver awaiting collection at store."
click at [617, 356] on button ""Confirm"" at bounding box center [640, 361] width 47 height 11
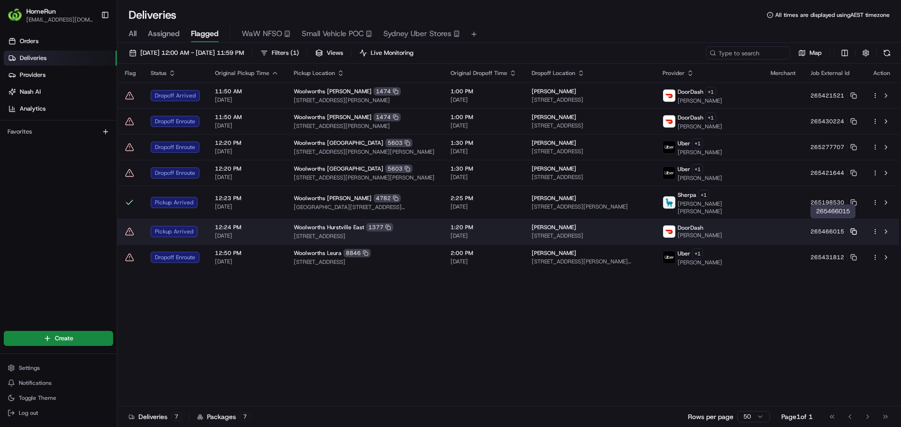
click at [856, 228] on icon at bounding box center [853, 231] width 7 height 7
click at [128, 227] on icon at bounding box center [129, 231] width 9 height 9
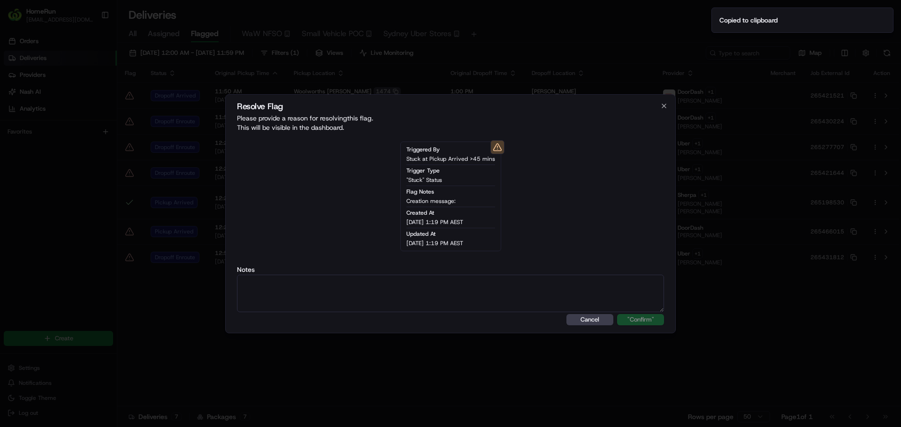
click at [573, 291] on textarea at bounding box center [450, 294] width 427 height 38
paste textarea "Driver awaiting collection at store."
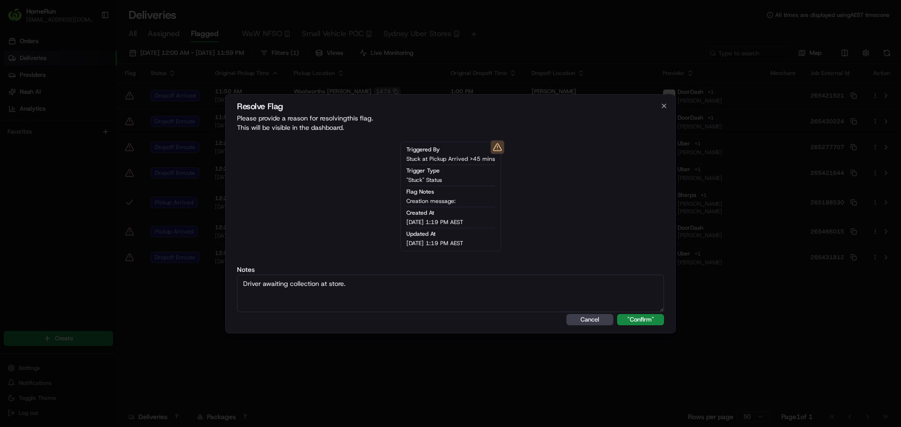
type textarea "Driver awaiting collection at store."
click at [617, 314] on button ""Confirm"" at bounding box center [640, 319] width 47 height 11
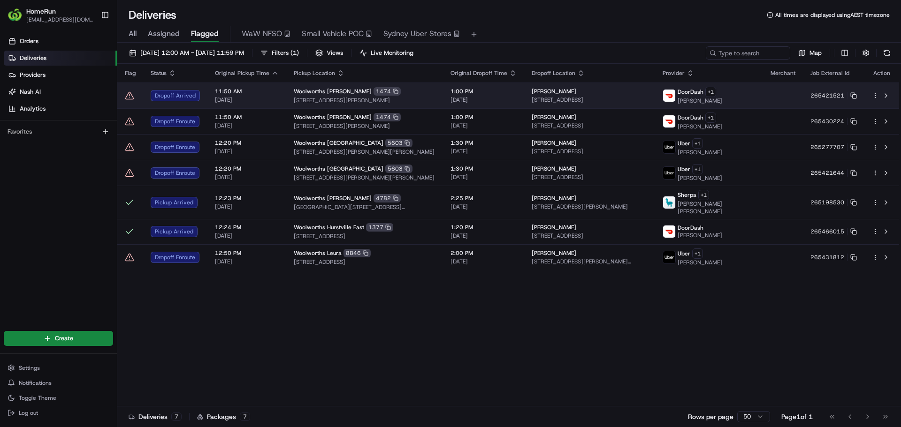
click at [507, 91] on span "1:00 PM" at bounding box center [483, 92] width 66 height 8
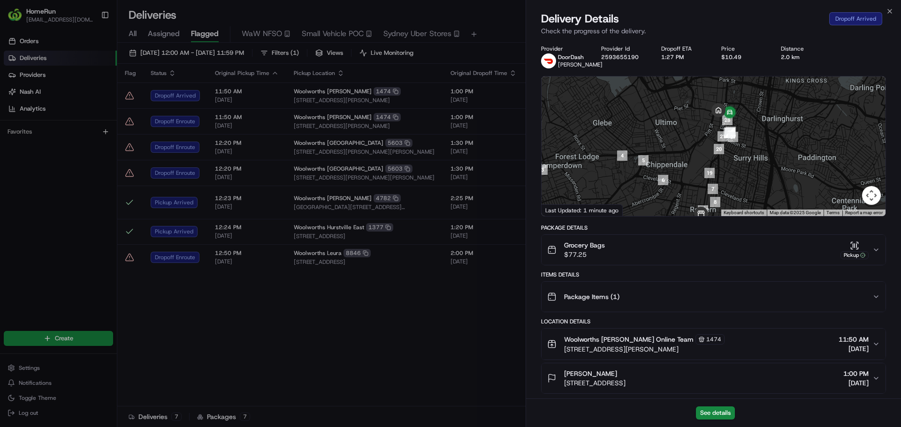
drag, startPoint x: 807, startPoint y: 109, endPoint x: 806, endPoint y: 143, distance: 33.8
click at [811, 141] on div at bounding box center [713, 146] width 344 height 140
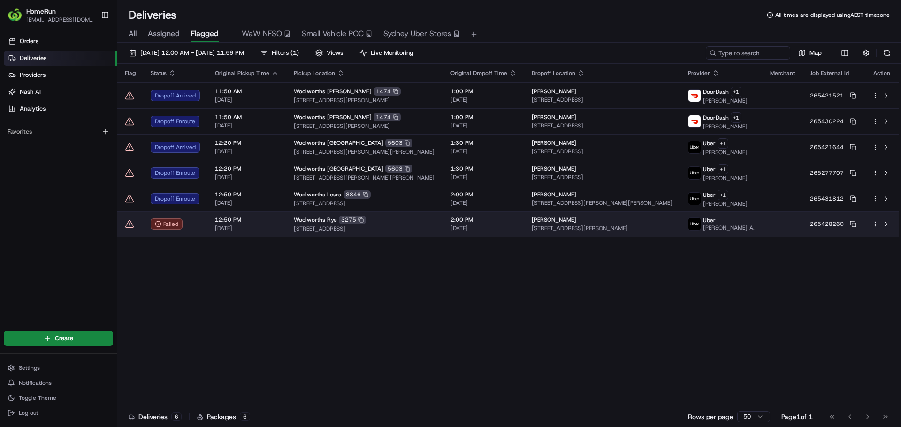
click at [286, 224] on td "Woolworths Rye [STREET_ADDRESS]" at bounding box center [364, 224] width 157 height 25
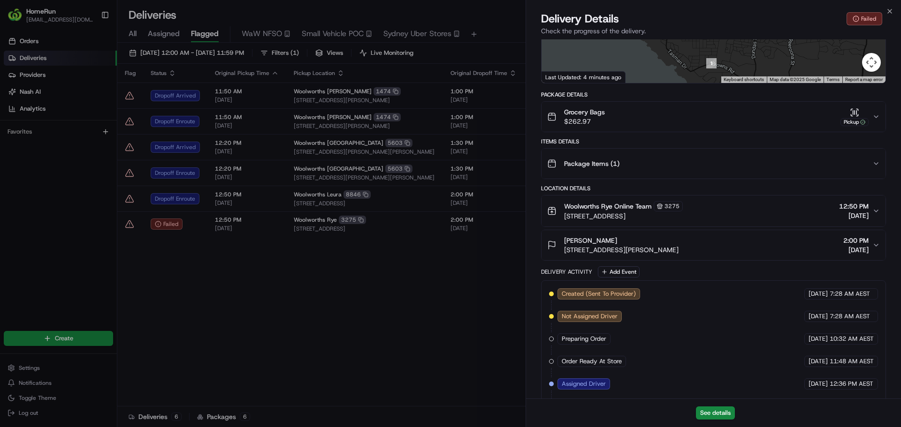
scroll to position [326, 0]
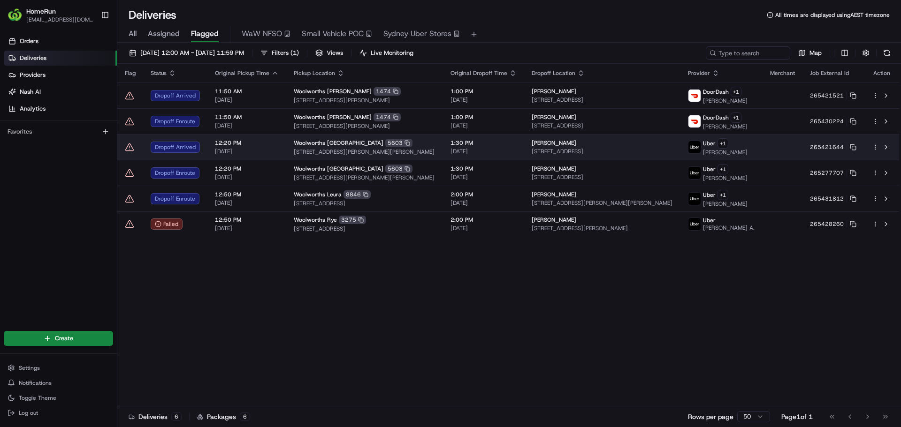
click at [377, 143] on div "Woolworths Port Pirie 5603" at bounding box center [365, 143] width 142 height 8
click at [852, 145] on icon at bounding box center [853, 147] width 7 height 7
click at [129, 148] on icon at bounding box center [129, 147] width 9 height 9
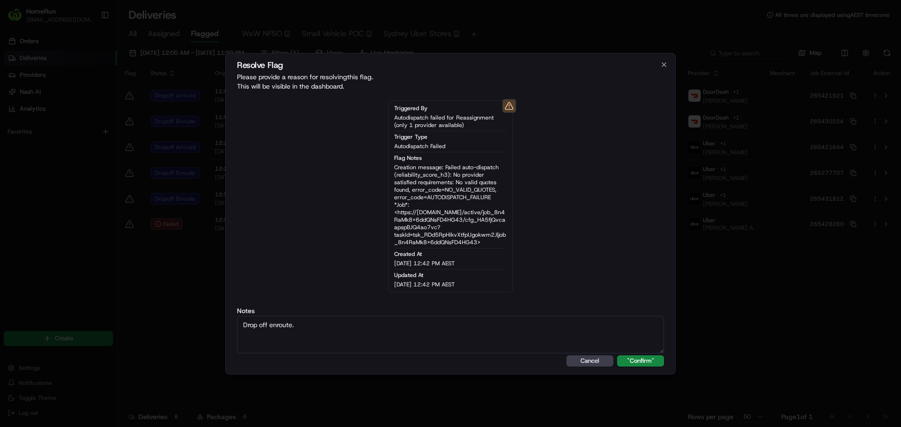
type textarea "Drop off enroute."
click at [617, 356] on button ""Confirm"" at bounding box center [640, 361] width 47 height 11
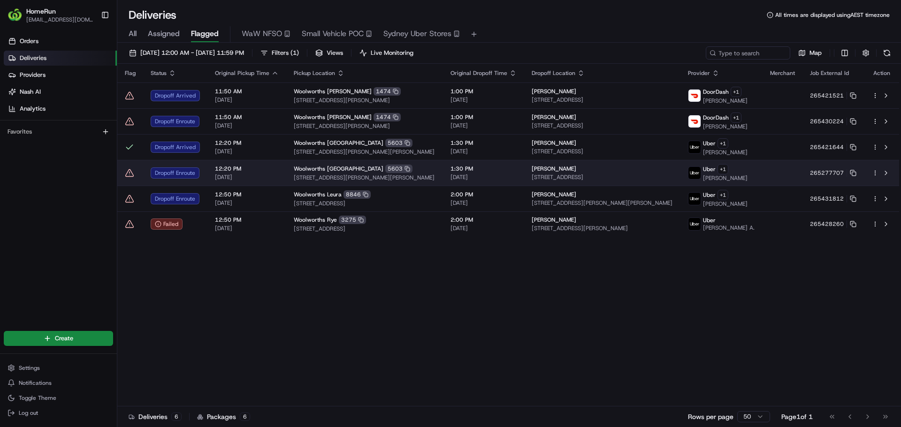
click at [130, 173] on icon at bounding box center [129, 172] width 9 height 9
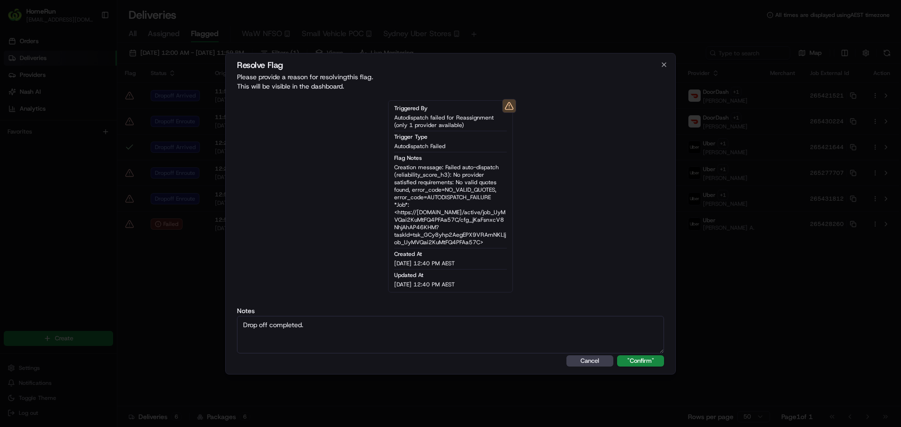
click at [290, 322] on textarea "Drop off completed." at bounding box center [450, 335] width 427 height 38
type textarea "Drop off enroute."
click at [617, 356] on button ""Confirm"" at bounding box center [640, 361] width 47 height 11
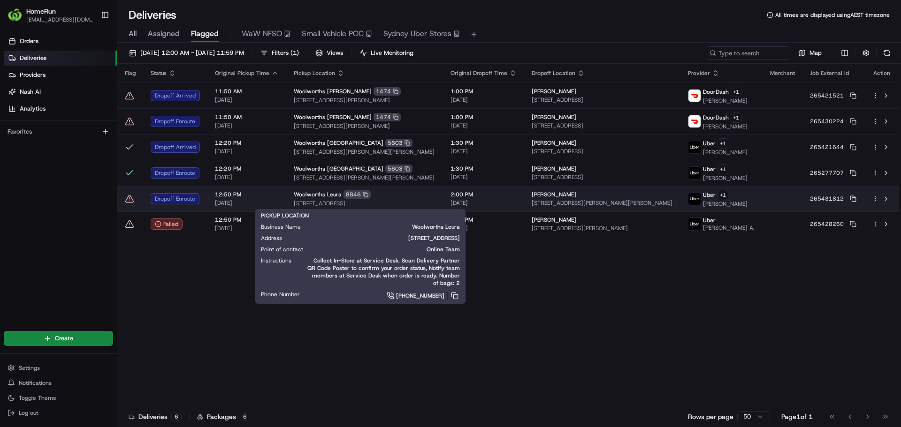
click at [379, 203] on span "[STREET_ADDRESS]" at bounding box center [365, 204] width 142 height 8
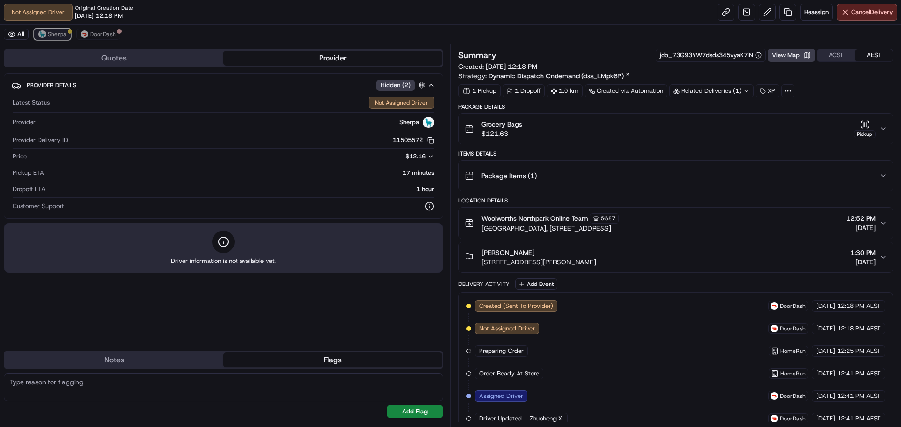
click at [61, 31] on span "Sherpa" at bounding box center [57, 34] width 19 height 8
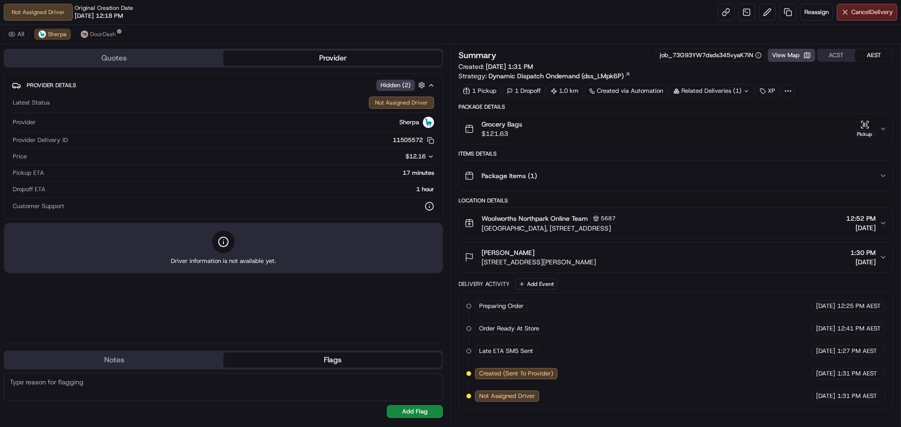
click at [125, 57] on button "Quotes" at bounding box center [114, 58] width 219 height 15
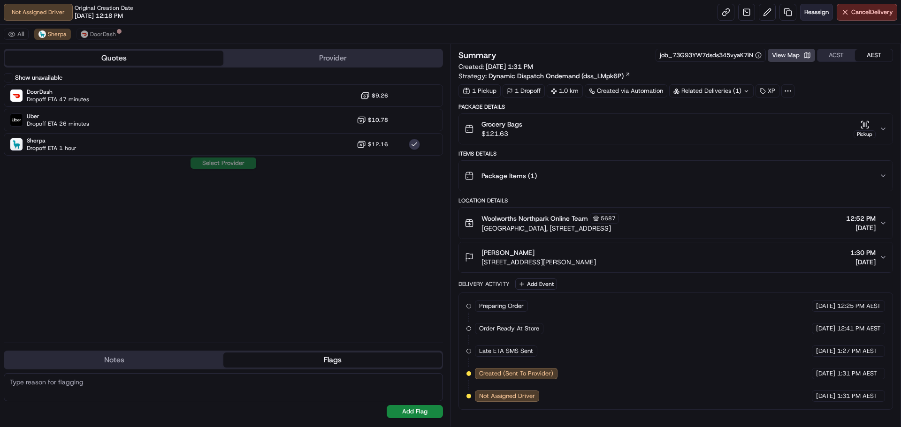
click at [804, 8] on span "Reassign" at bounding box center [816, 12] width 24 height 8
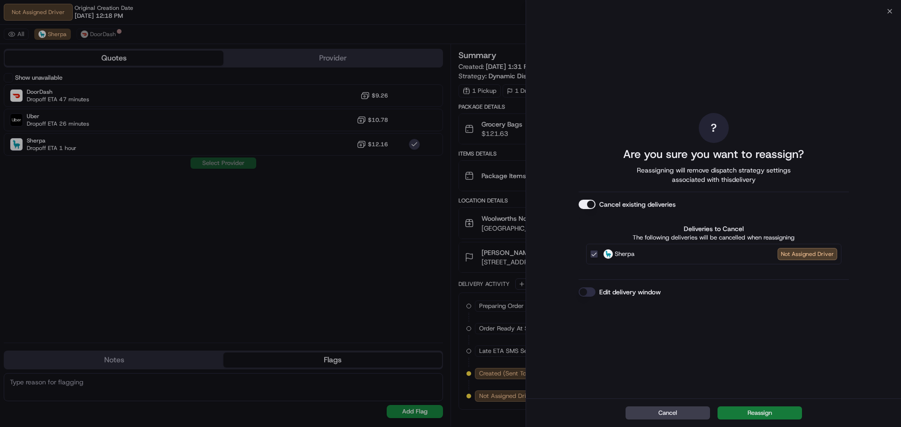
click at [759, 412] on button "Reassign" at bounding box center [759, 413] width 84 height 13
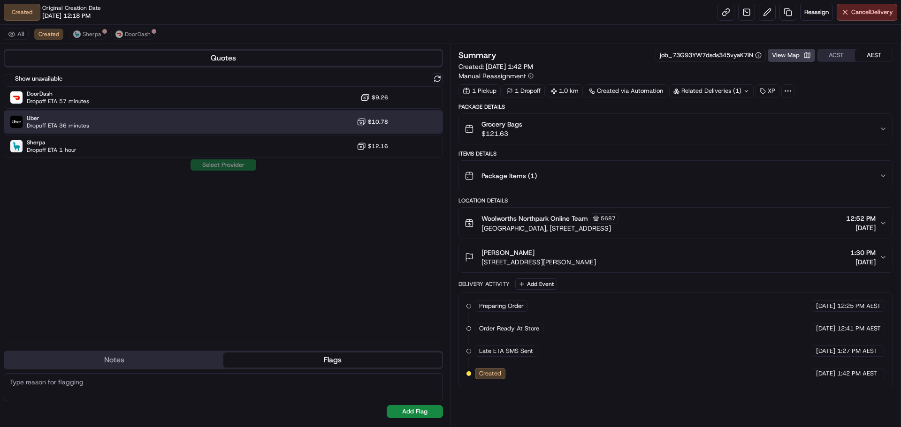
click at [13, 125] on img at bounding box center [16, 122] width 12 height 12
click at [219, 163] on button "Assign Provider" at bounding box center [223, 164] width 67 height 11
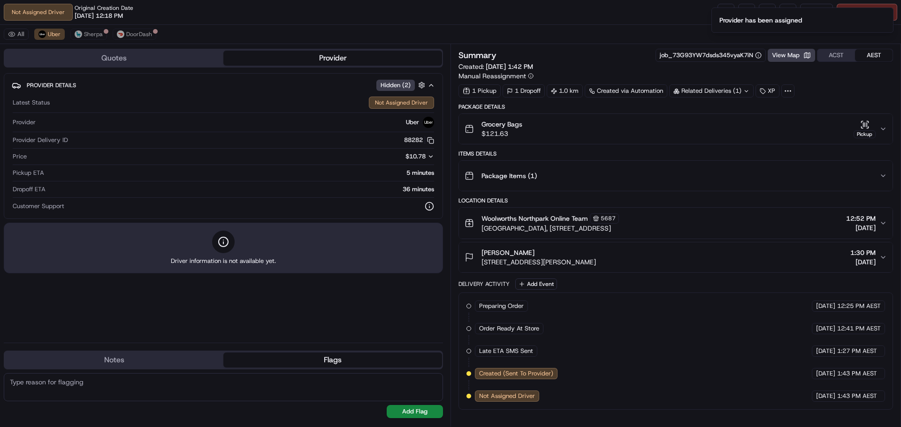
click at [184, 233] on div "Driver information is not available yet." at bounding box center [223, 248] width 439 height 51
